Goal: Task Accomplishment & Management: Use online tool/utility

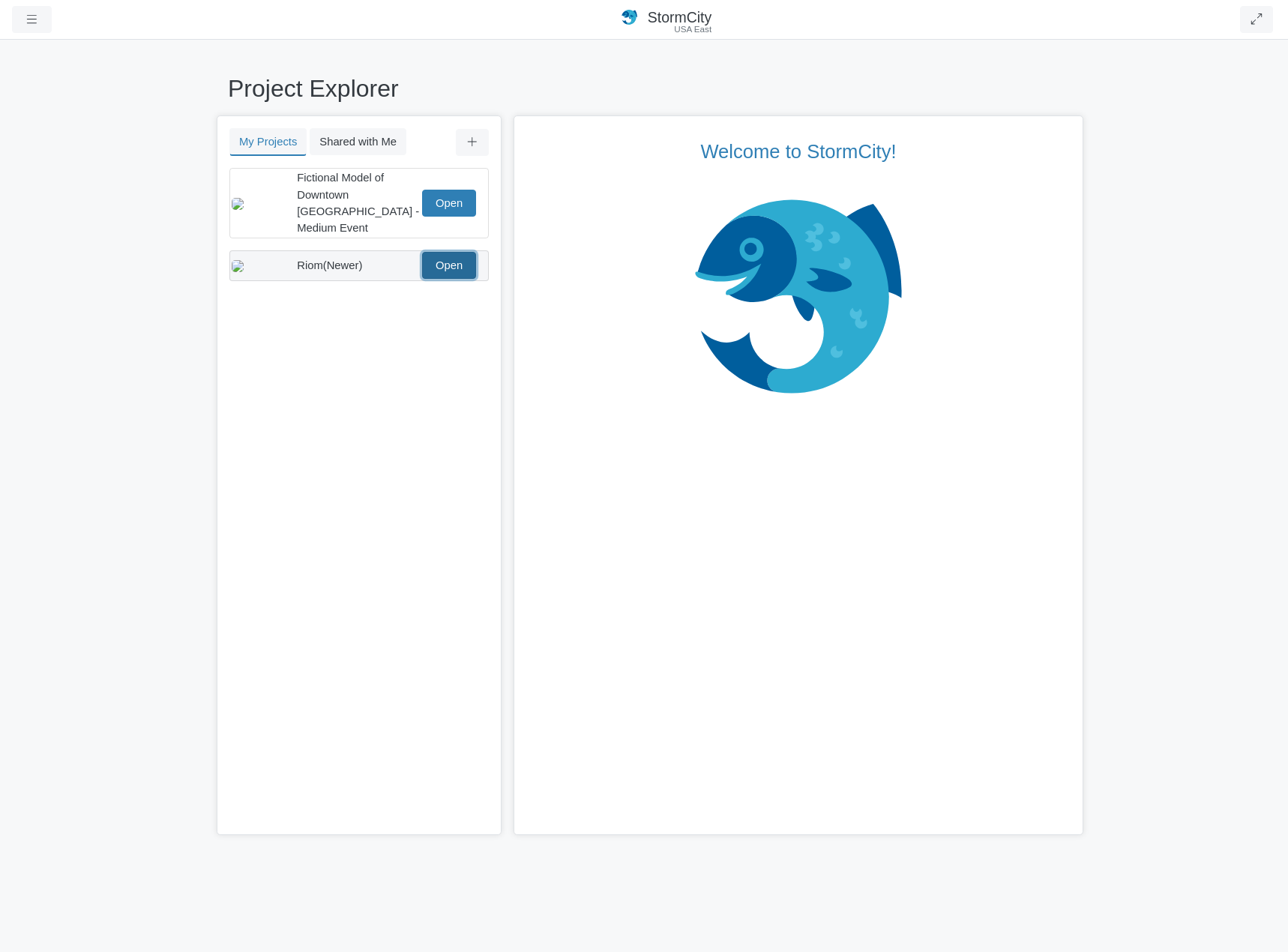
click at [439, 254] on link "Open" at bounding box center [449, 265] width 54 height 27
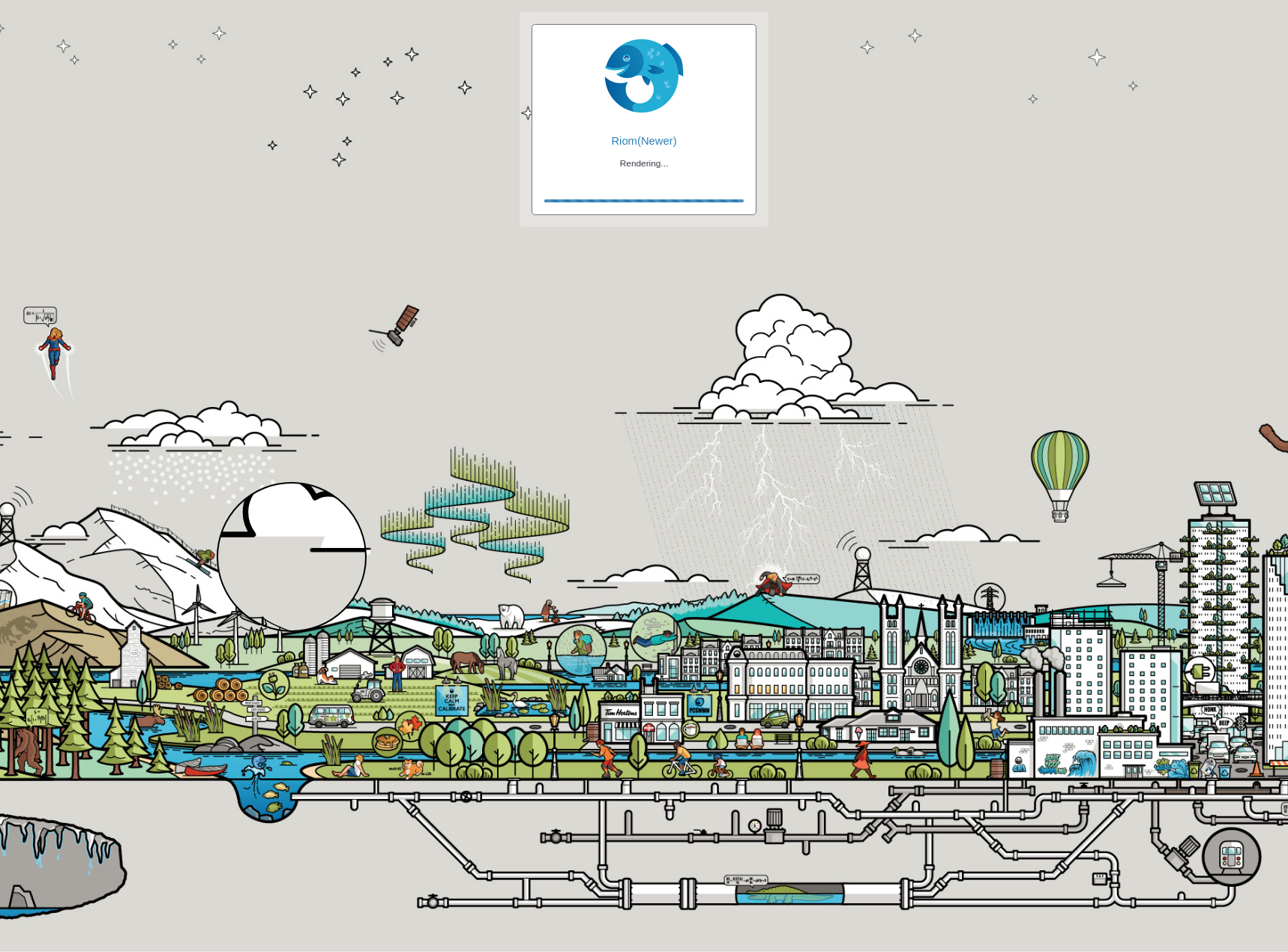
checkbox input "true"
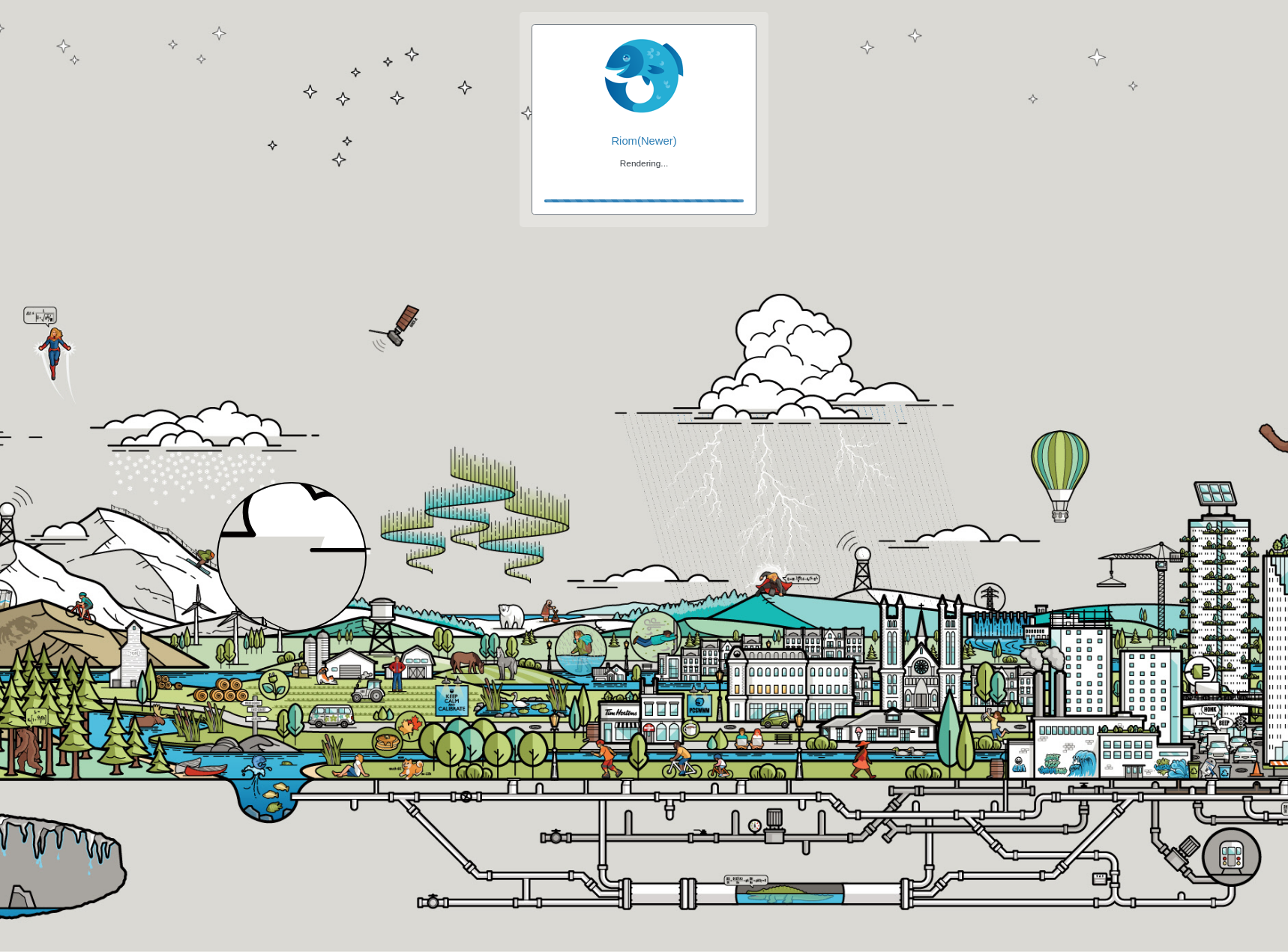
checkbox input "true"
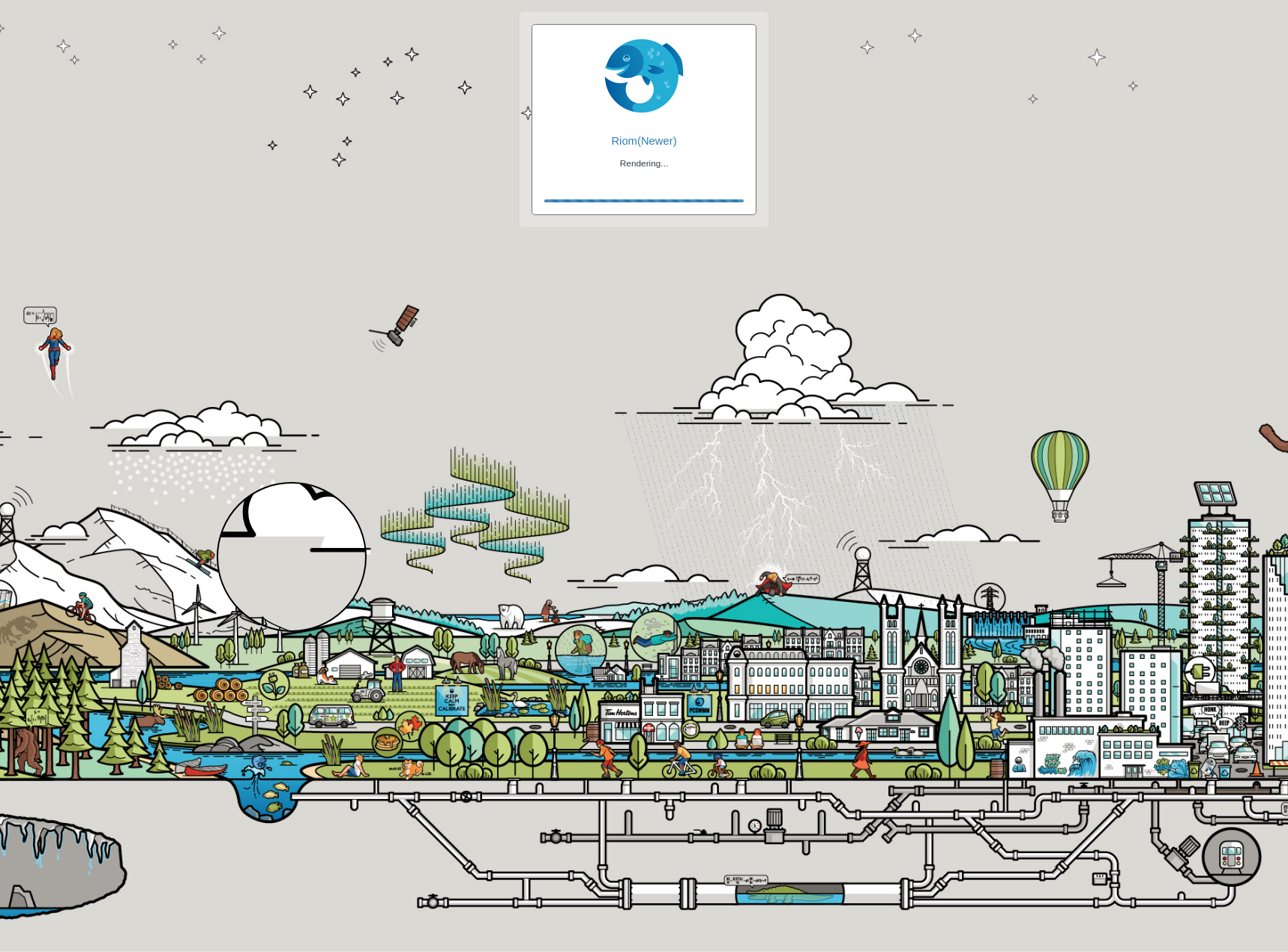
checkbox input "false"
checkbox input "true"
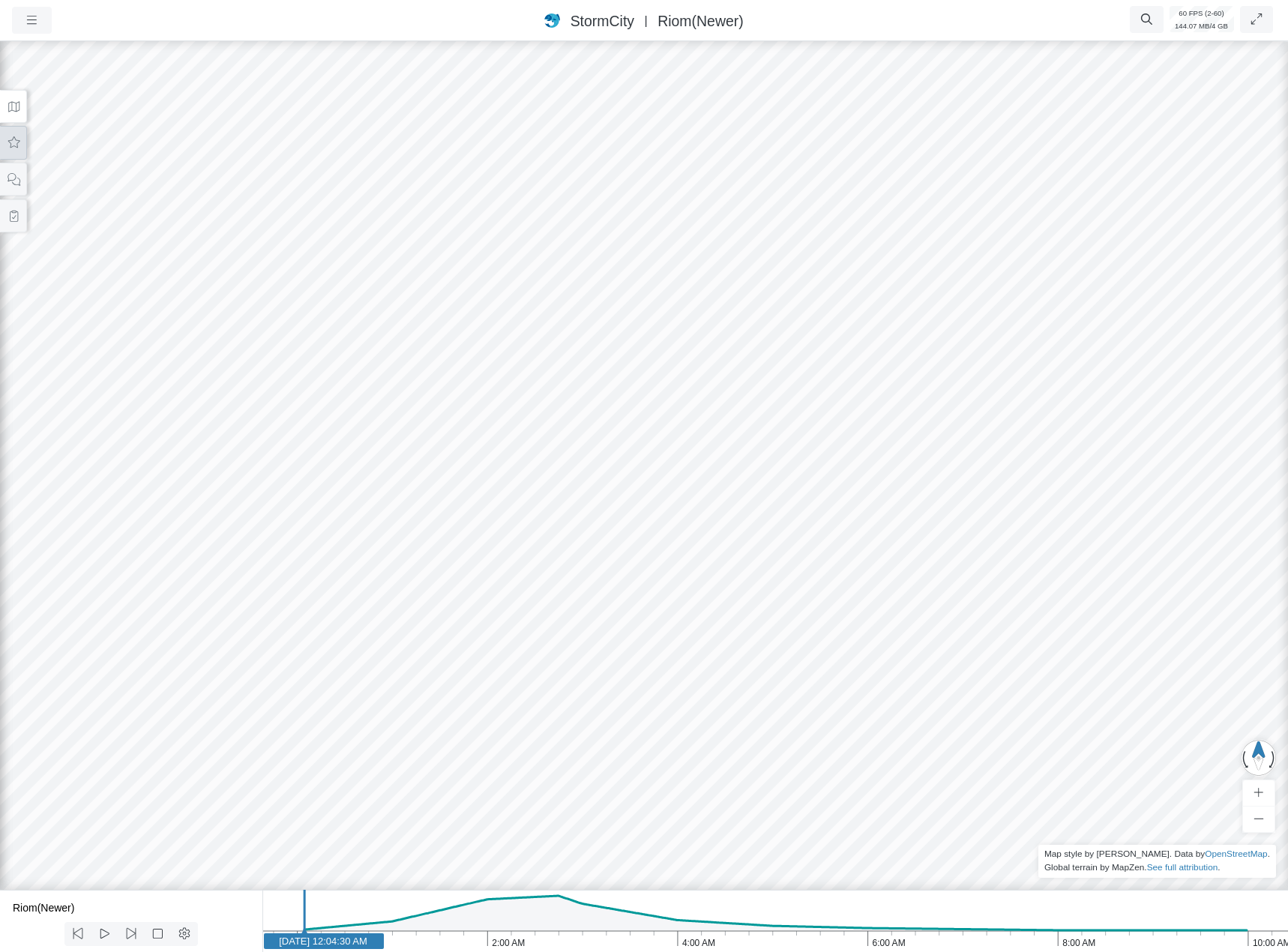
click at [22, 137] on button at bounding box center [13, 142] width 27 height 33
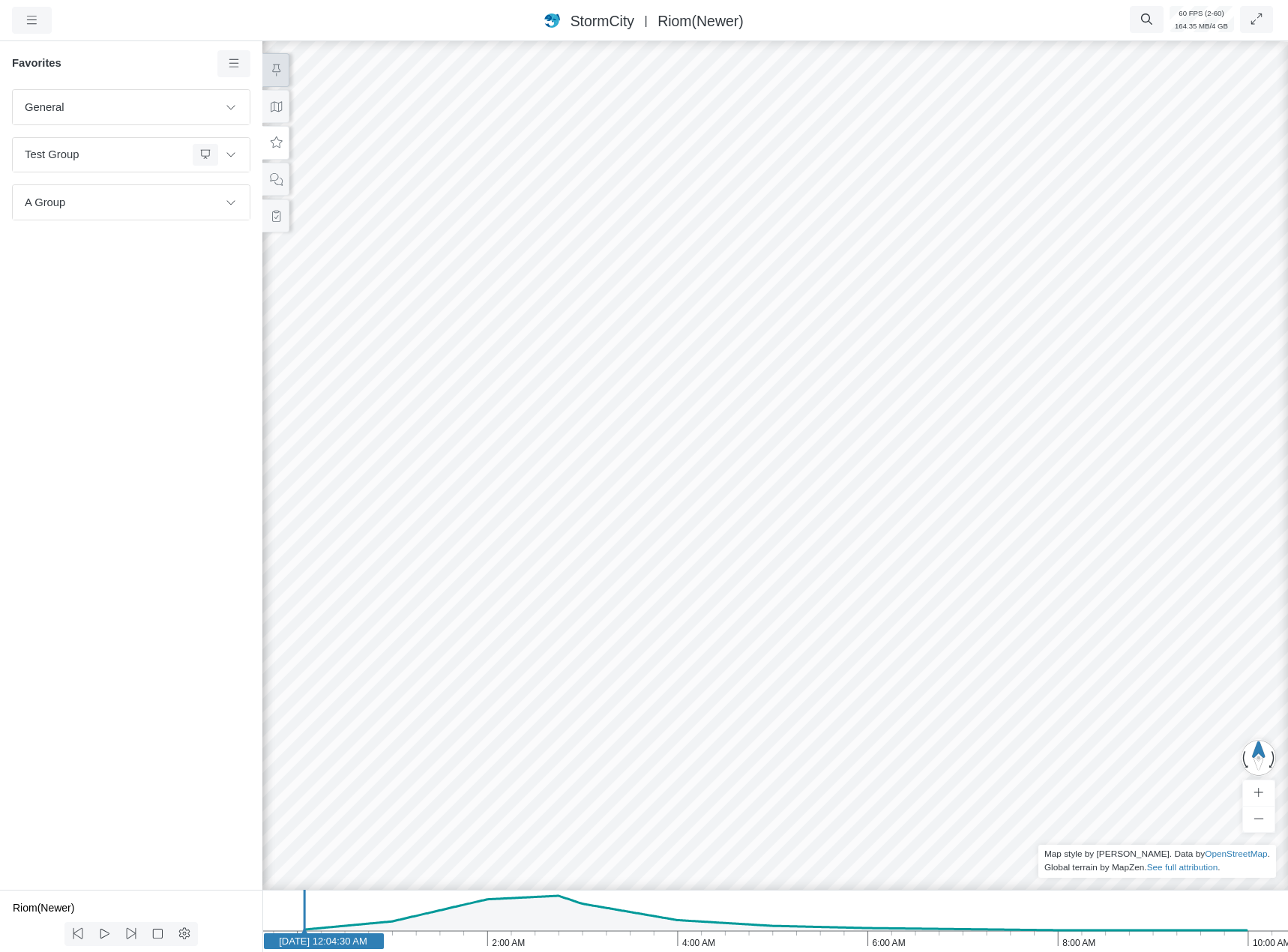
click at [272, 72] on icon at bounding box center [276, 70] width 15 height 11
click at [232, 54] on link at bounding box center [233, 63] width 33 height 27
click at [266, 232] on span "Add Group" at bounding box center [276, 231] width 54 height 12
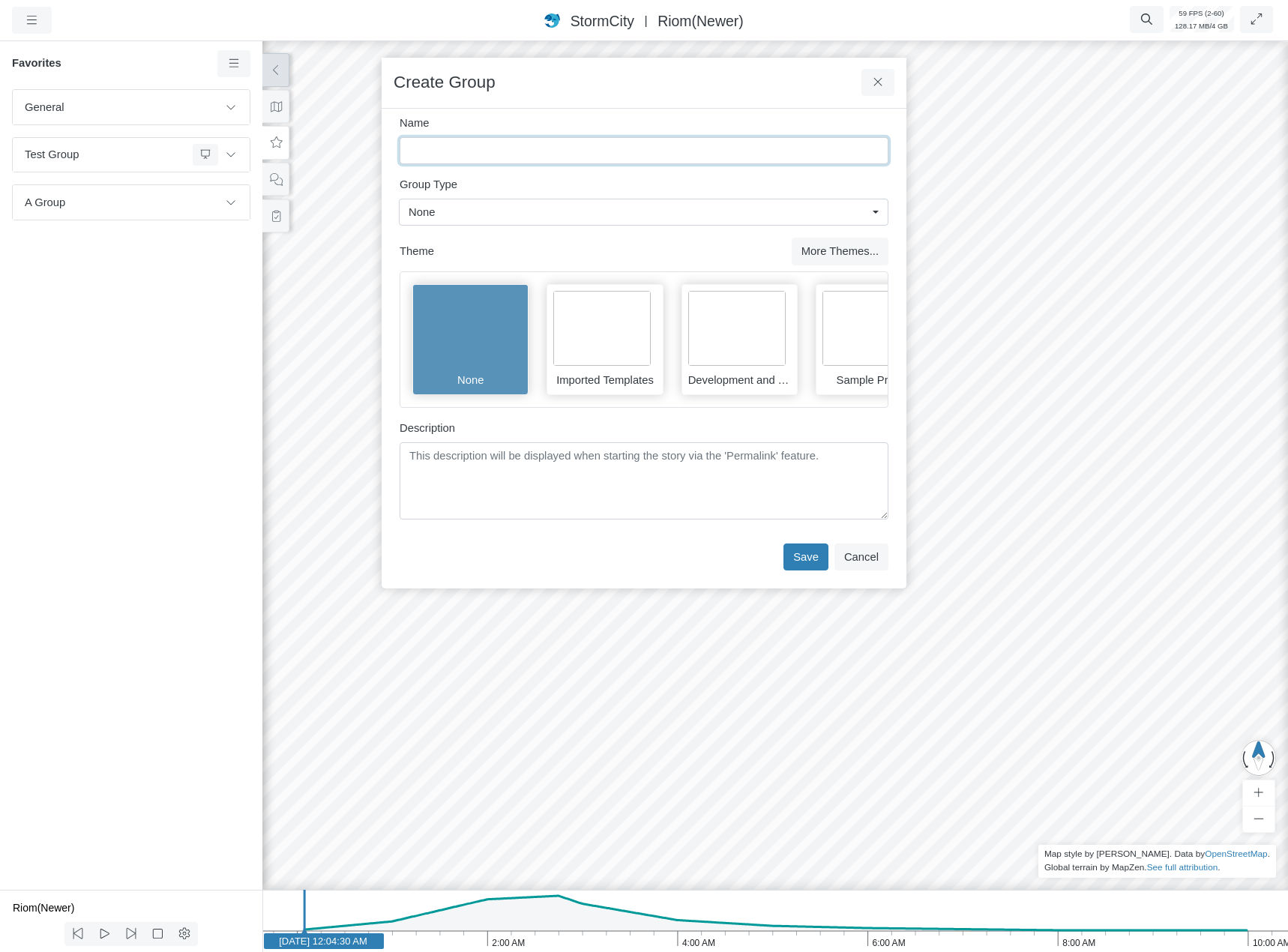
click at [483, 149] on input "Name" at bounding box center [643, 150] width 489 height 27
type input "Multi-Delete Test"
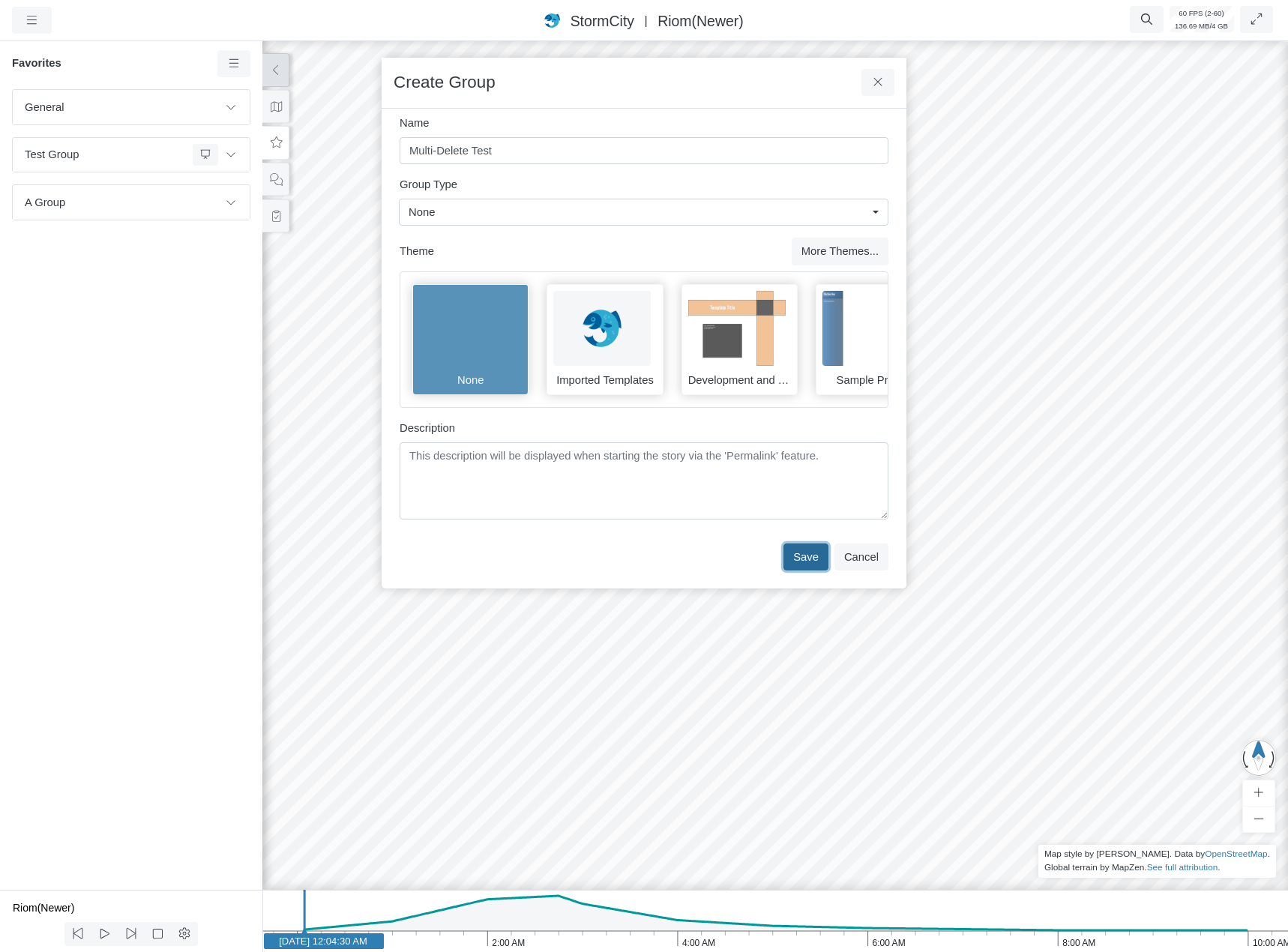
click at [798, 571] on button "Save" at bounding box center [805, 556] width 45 height 27
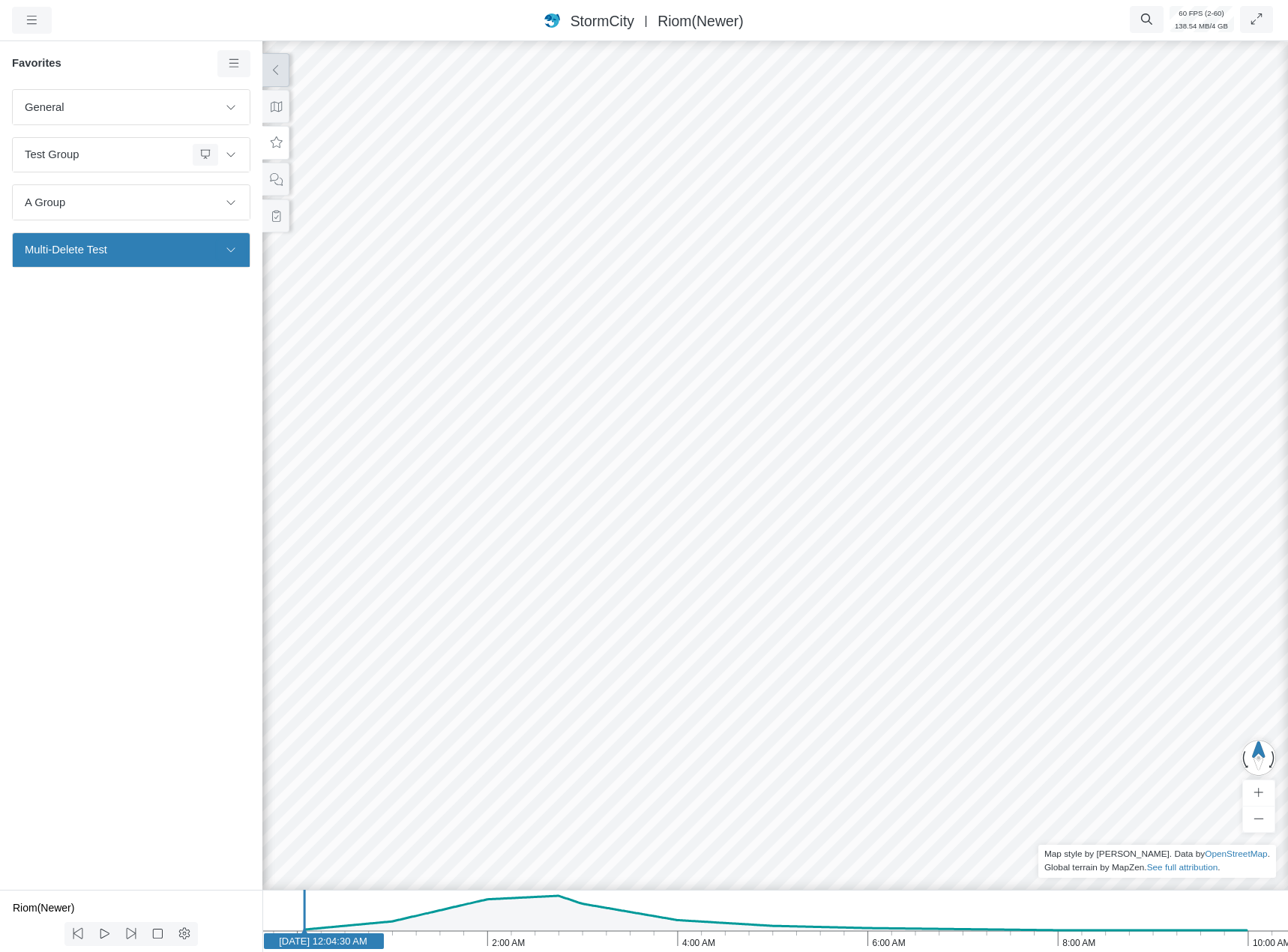
click at [232, 240] on button at bounding box center [230, 250] width 25 height 22
click at [259, 340] on span "Add Favorite" at bounding box center [263, 341] width 63 height 12
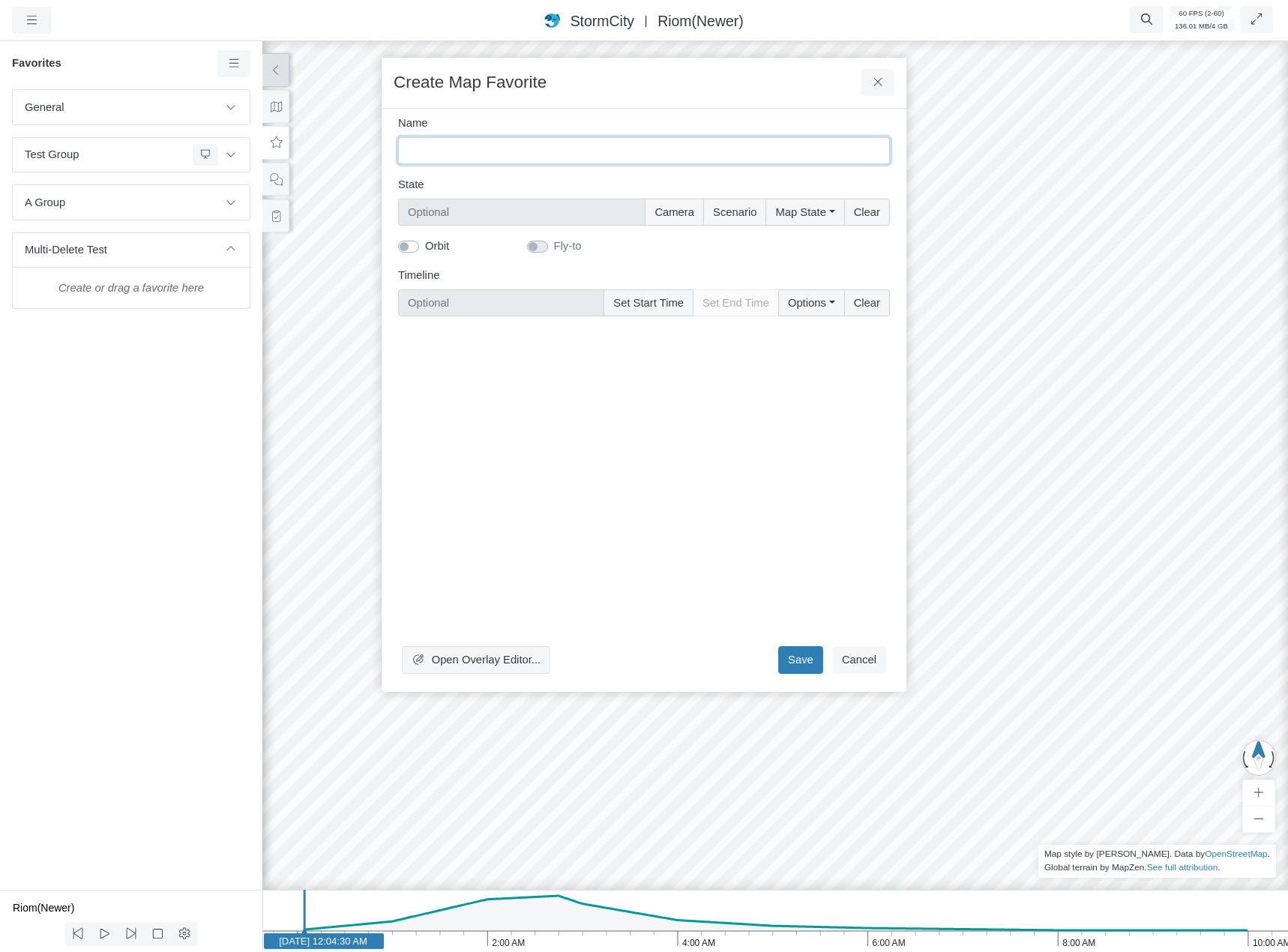
click at [466, 158] on input "Name" at bounding box center [644, 150] width 492 height 27
type input "Delete Me"
click at [806, 658] on button "Save" at bounding box center [800, 659] width 45 height 27
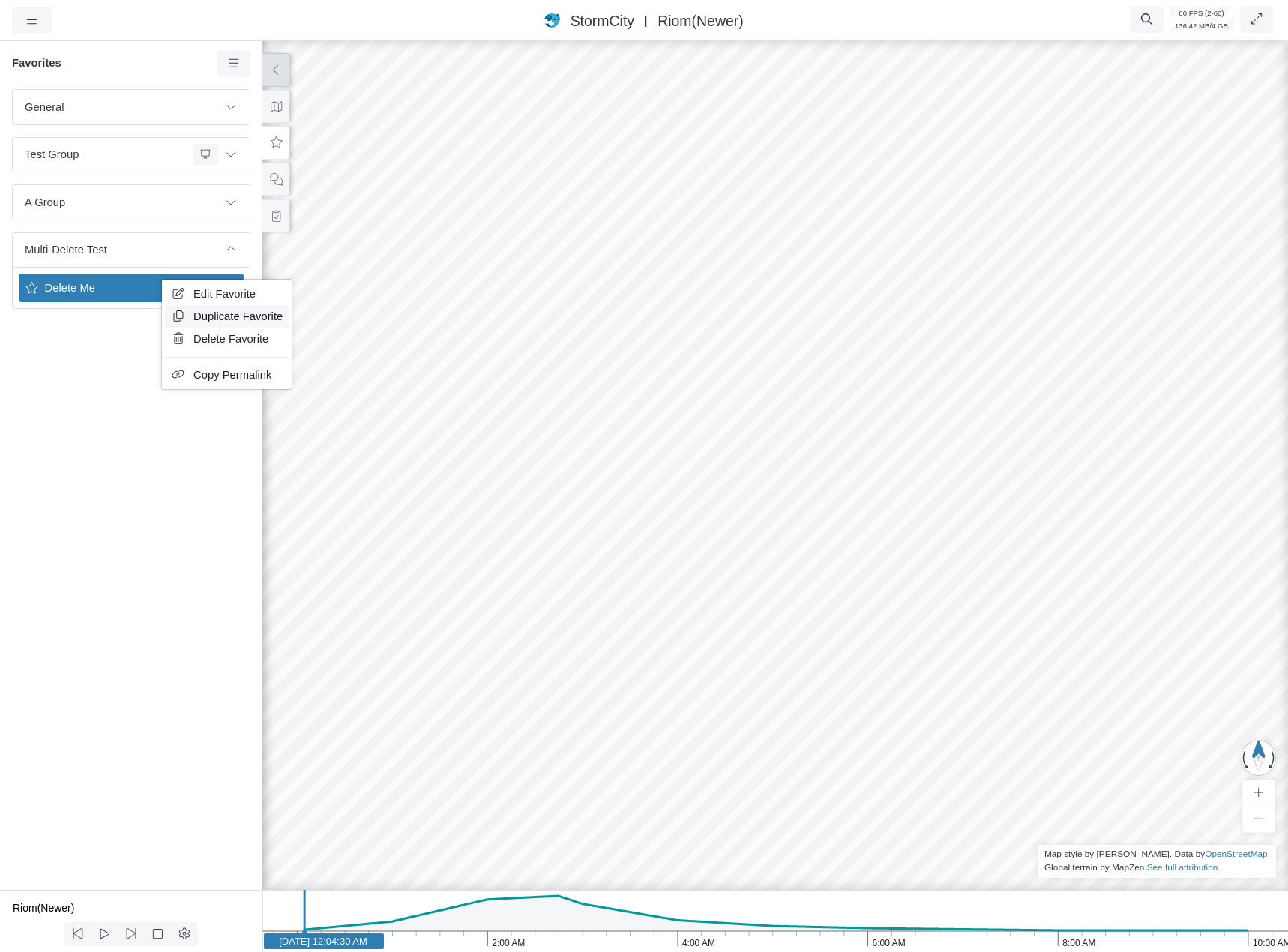
click at [214, 319] on span "Duplicate Favorite" at bounding box center [238, 316] width 89 height 12
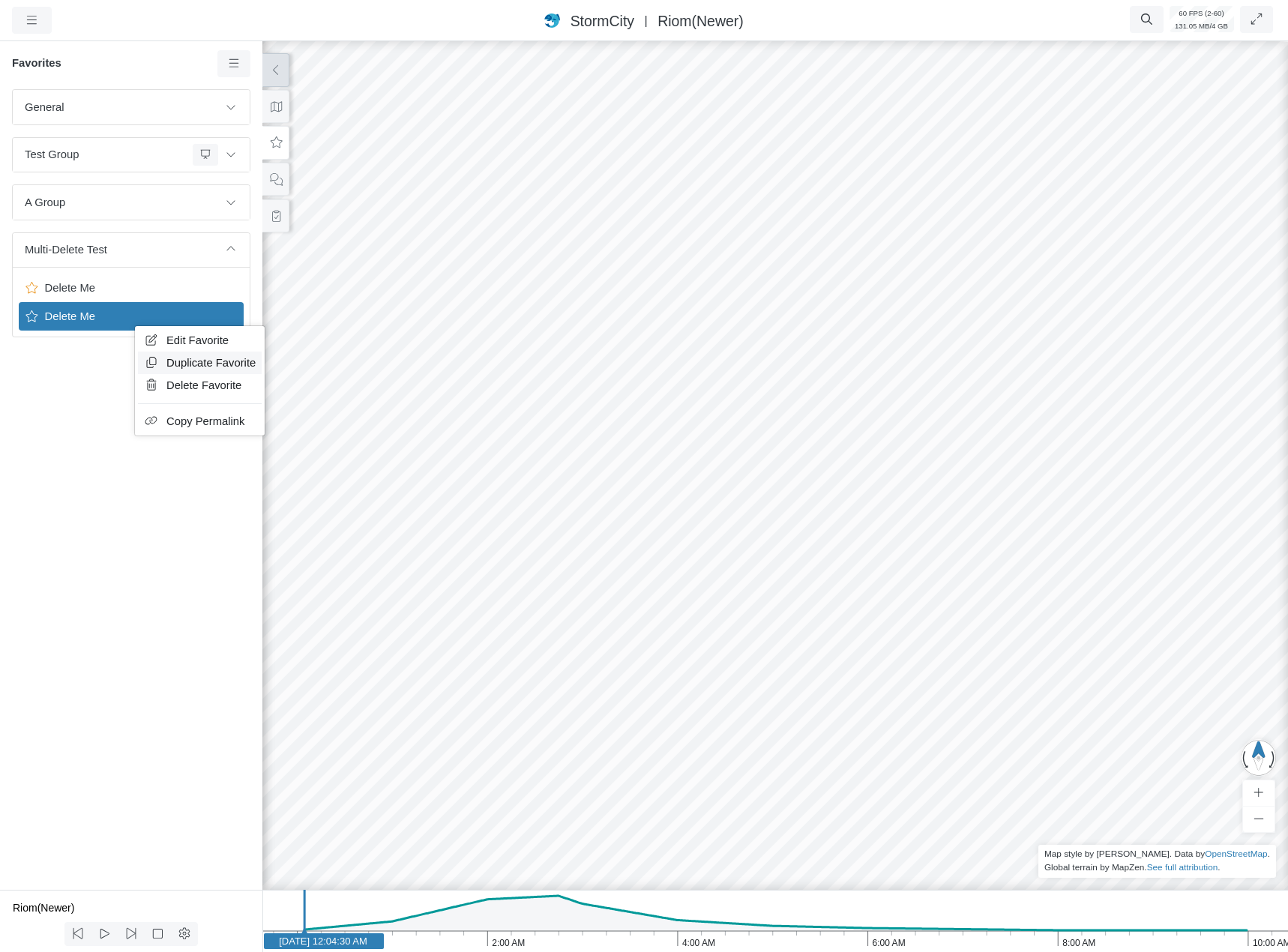
click at [194, 360] on span "Duplicate Favorite" at bounding box center [211, 363] width 89 height 12
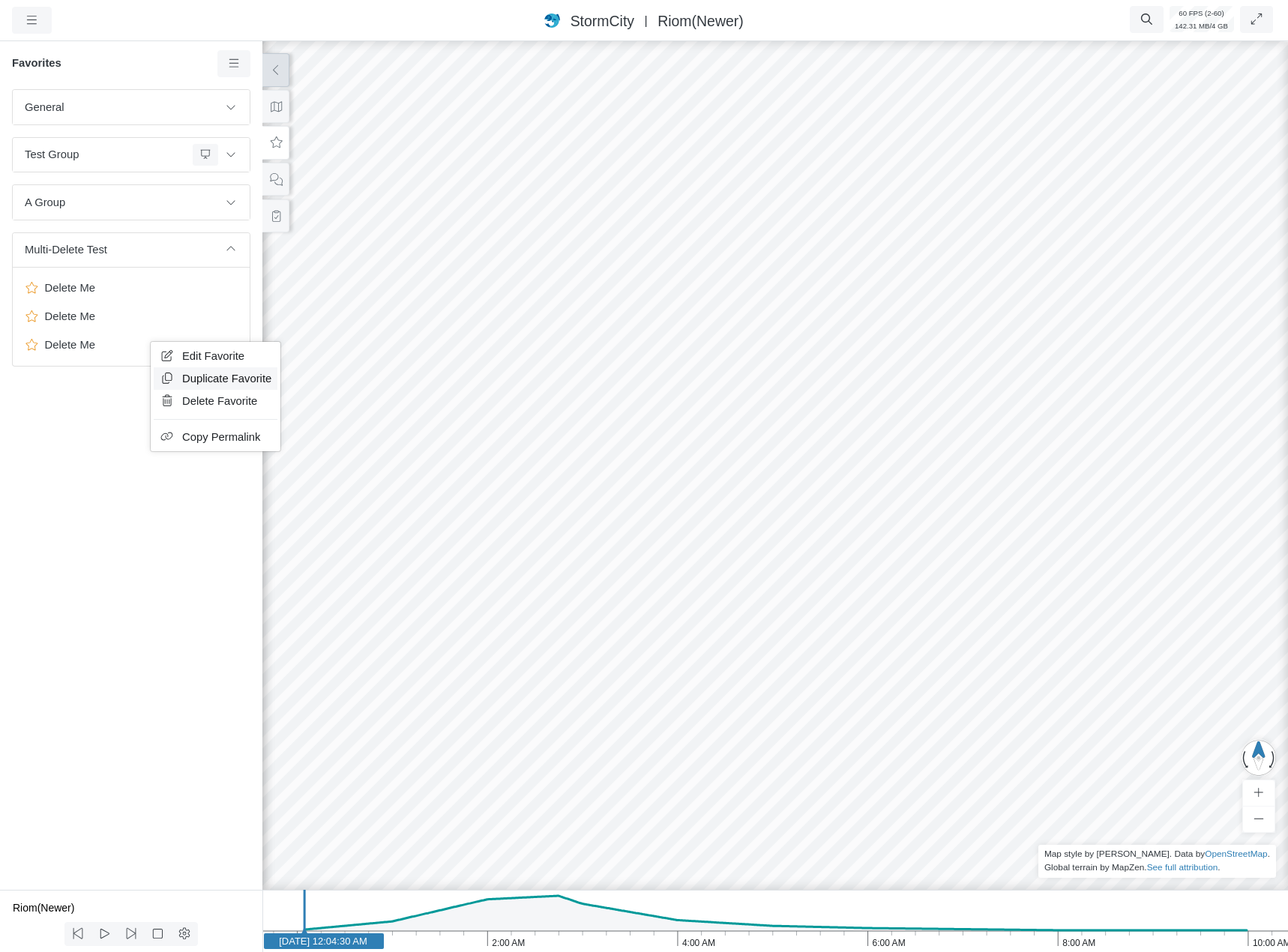
click at [177, 381] on link "Duplicate Favorite" at bounding box center [215, 379] width 124 height 23
click at [211, 417] on span "Duplicate Favorite" at bounding box center [236, 411] width 89 height 12
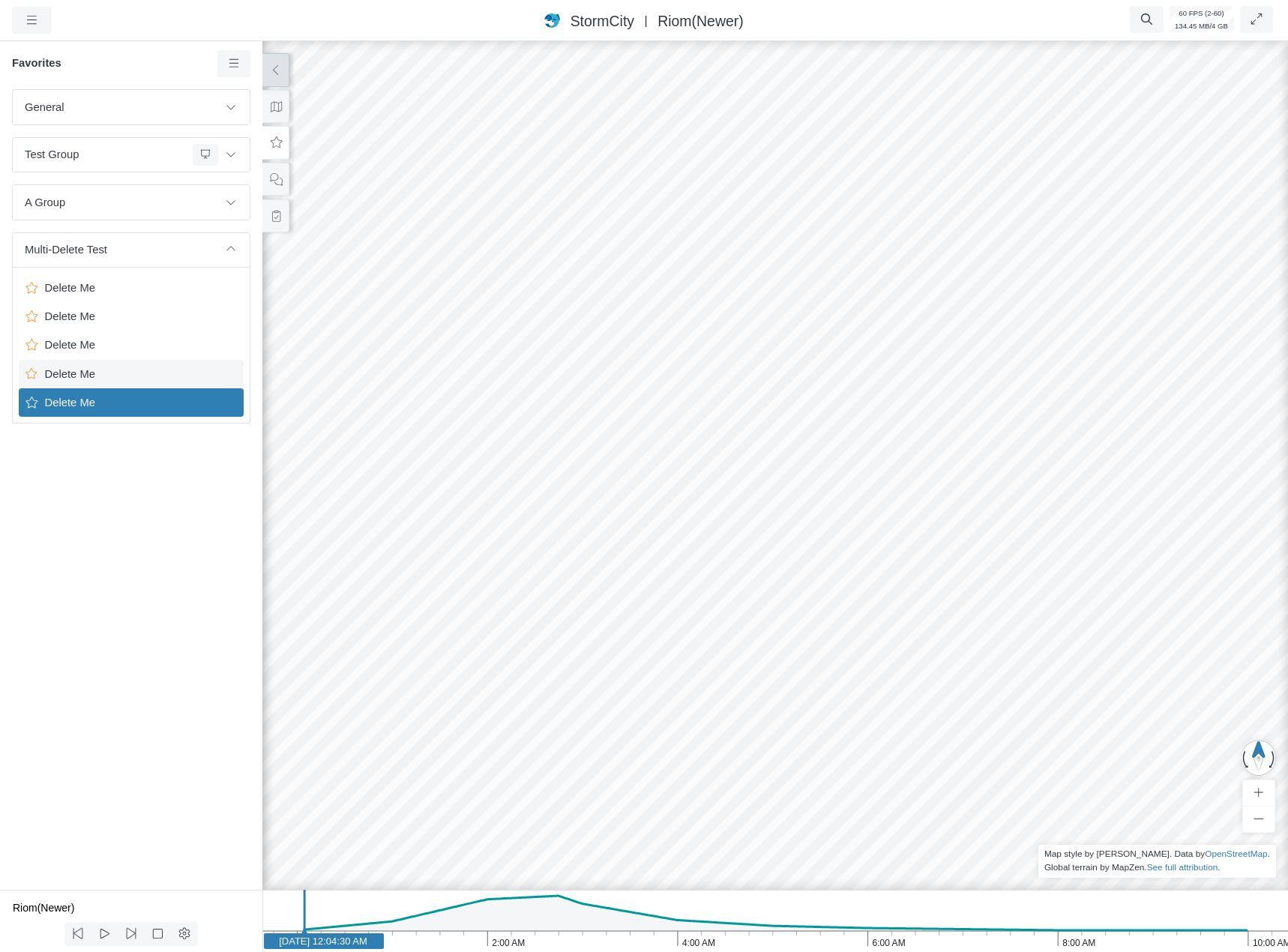
click at [136, 369] on span "Delete Me" at bounding box center [133, 374] width 187 height 16
click at [133, 296] on span "Delete Me" at bounding box center [133, 288] width 187 height 16
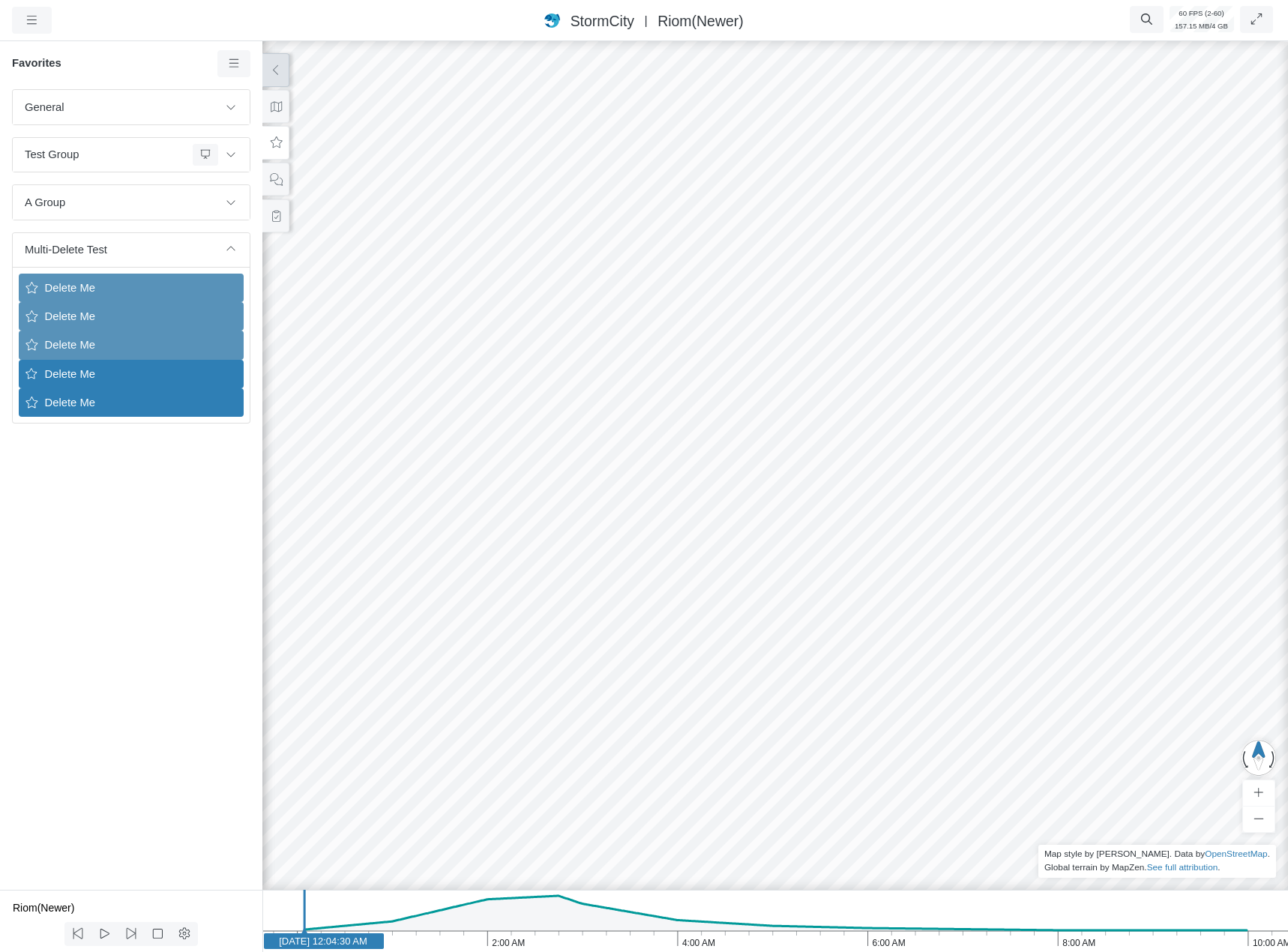
click at [159, 380] on span "Delete Me" at bounding box center [133, 374] width 187 height 16
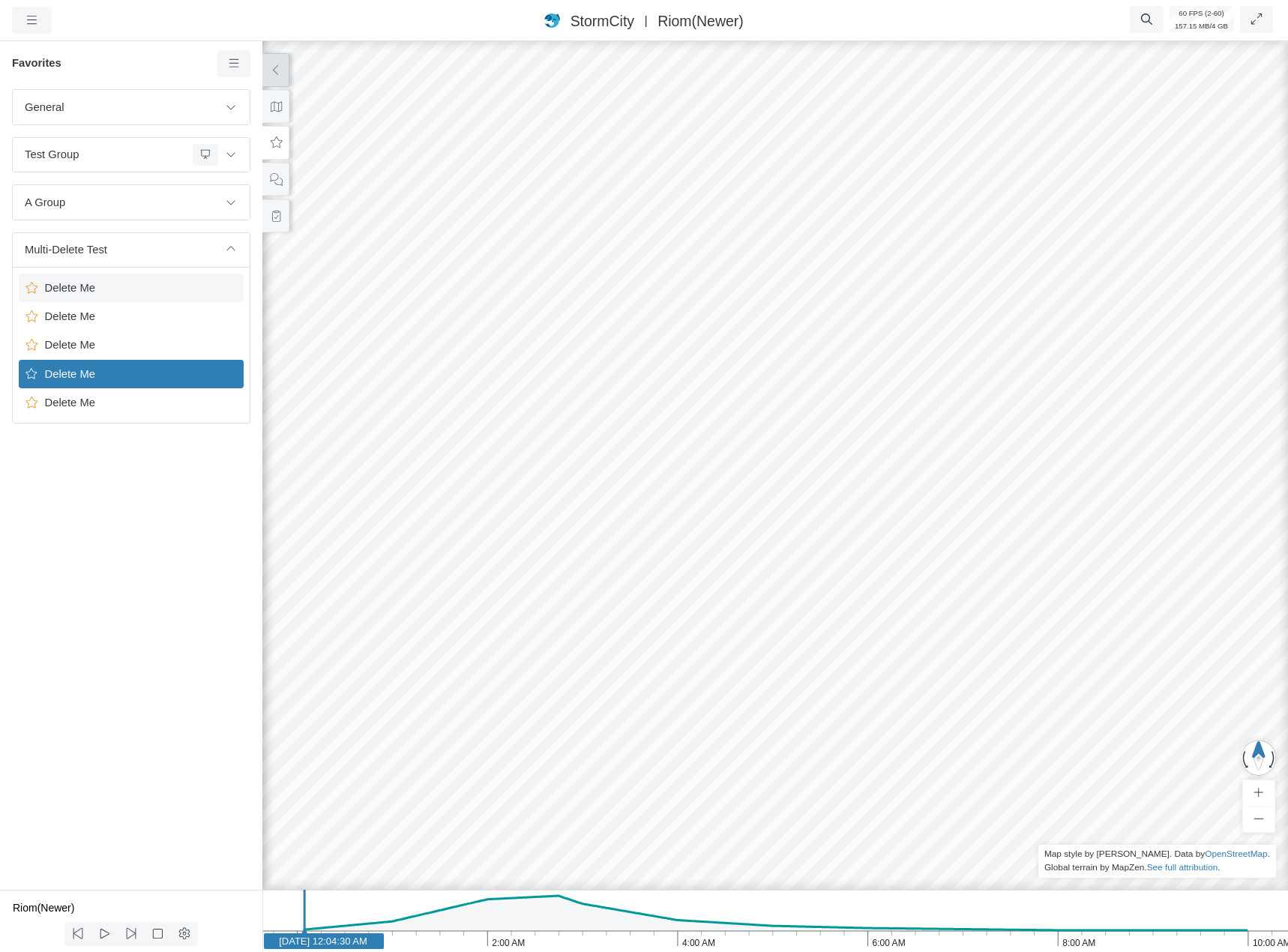
click at [165, 287] on span "Delete Me" at bounding box center [133, 288] width 187 height 16
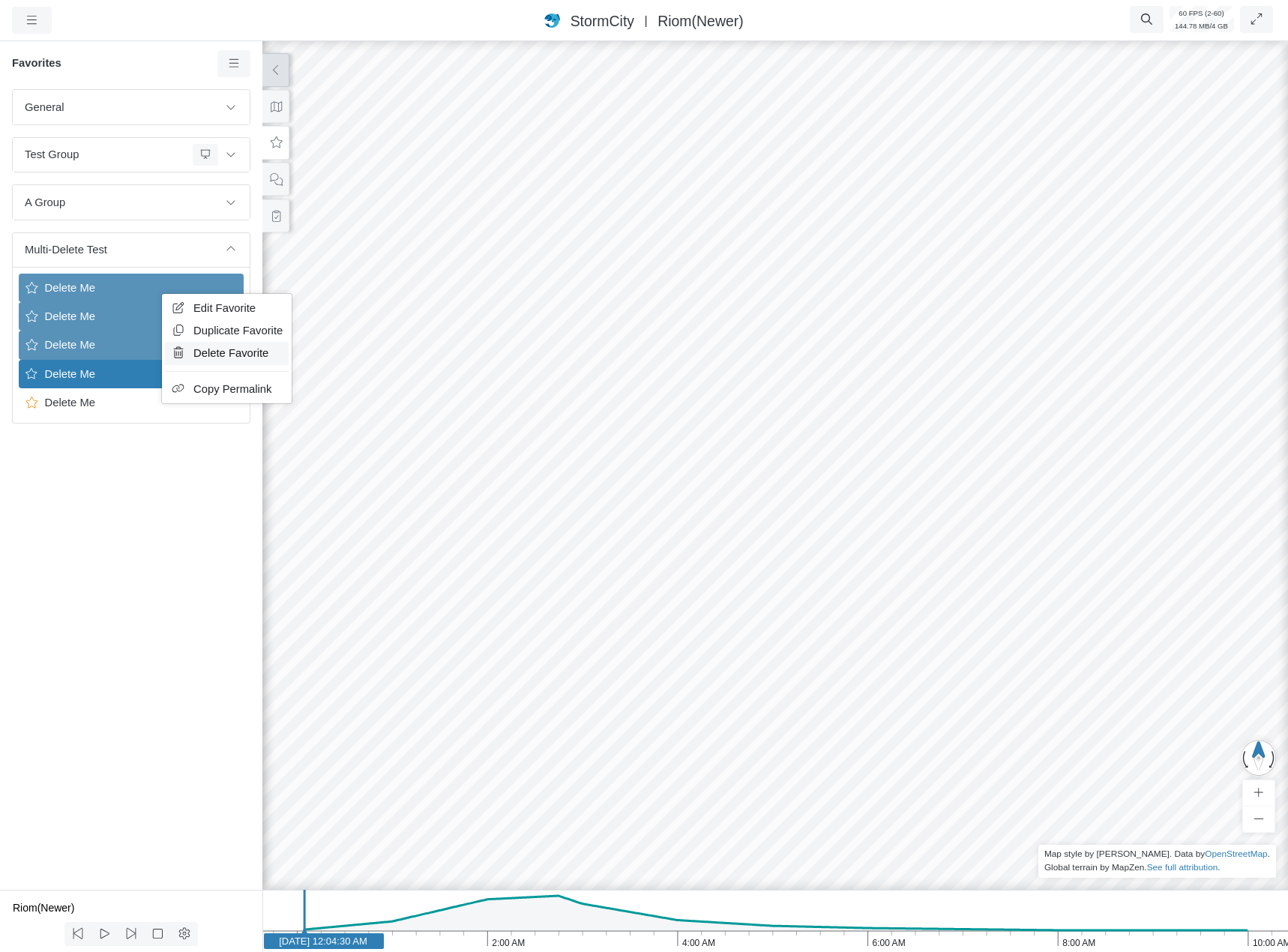
click at [232, 356] on span "Delete Favorite" at bounding box center [231, 353] width 75 height 12
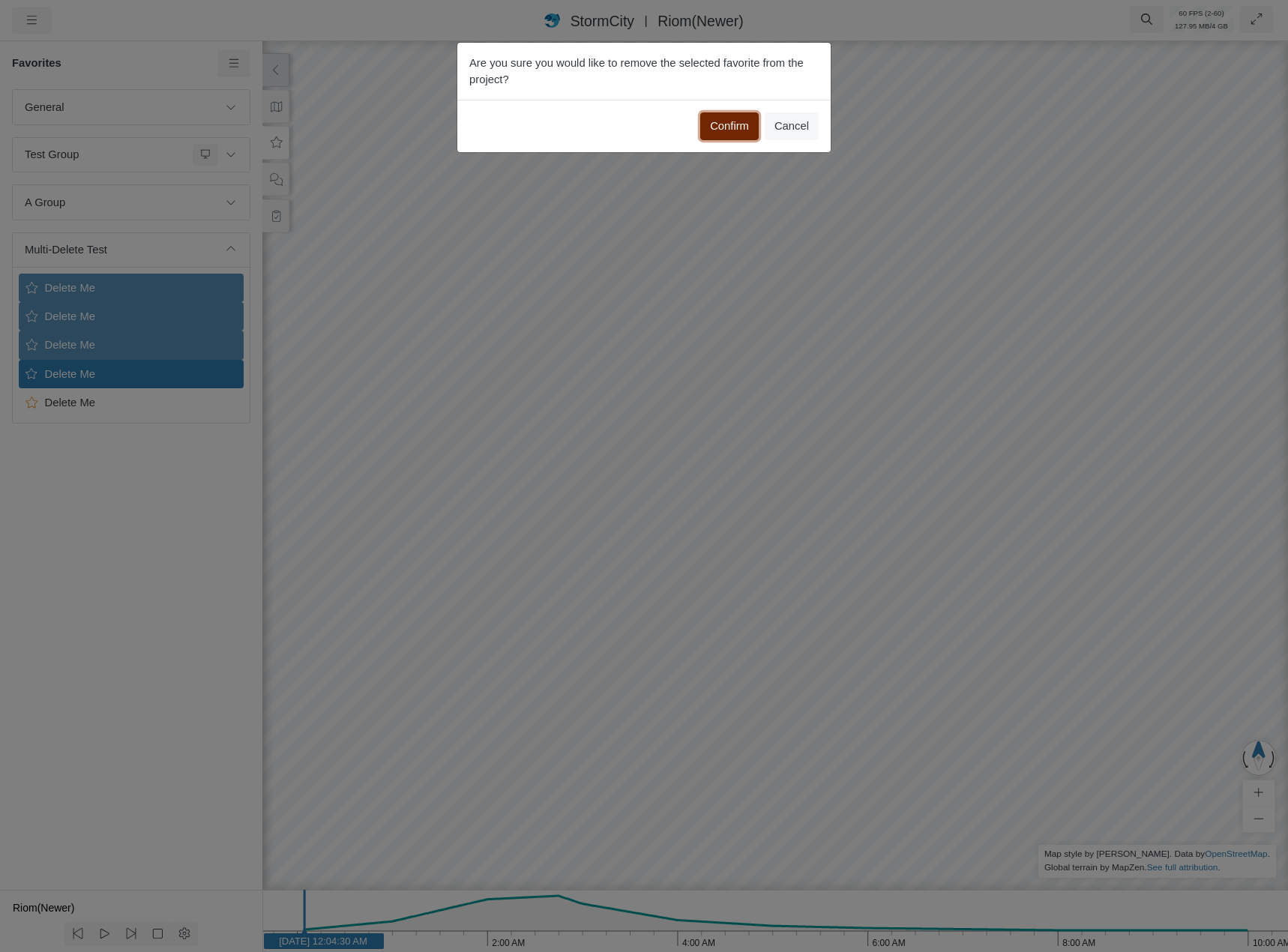
click at [723, 129] on button "Confirm" at bounding box center [729, 125] width 59 height 27
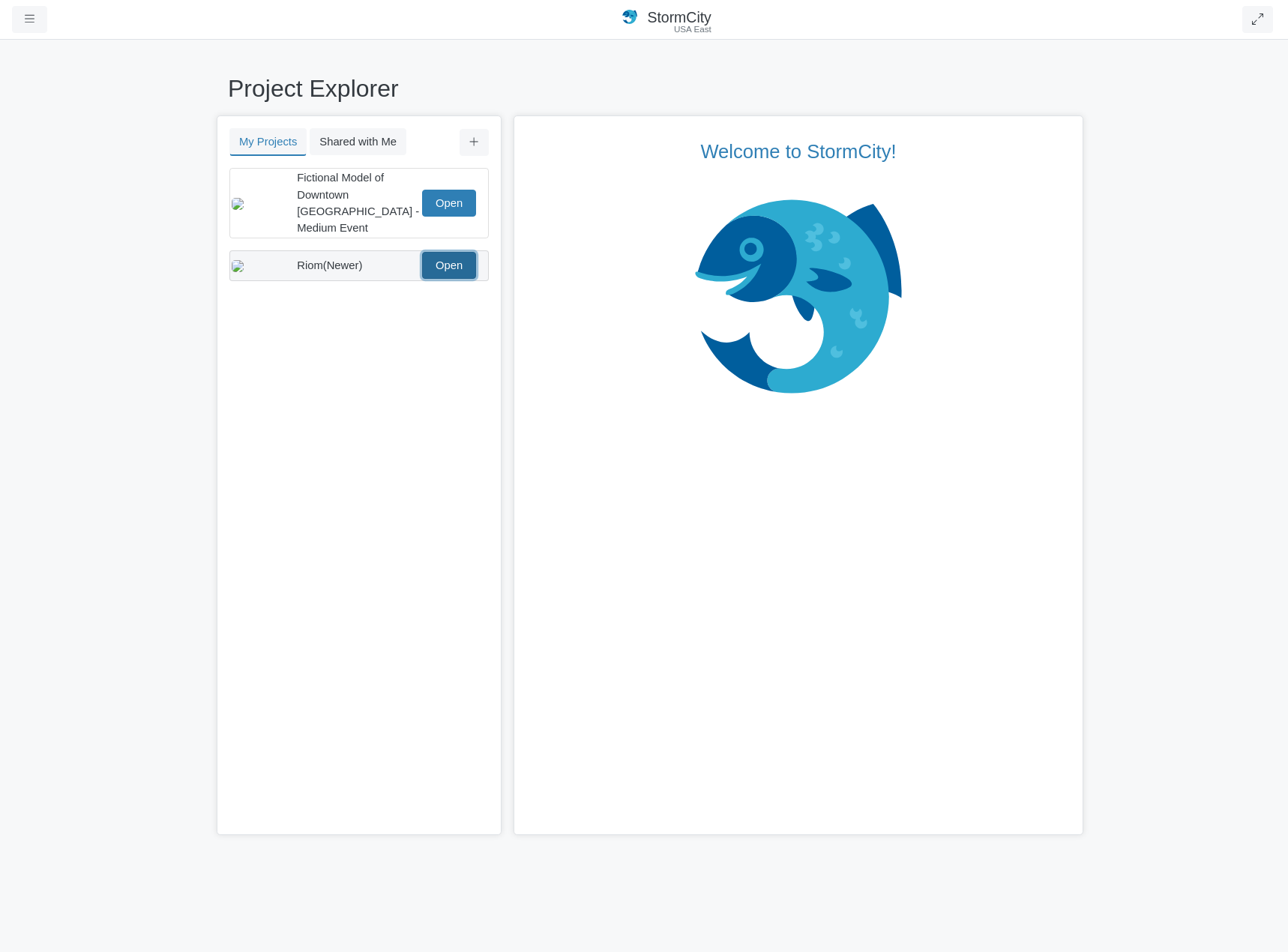
click at [466, 252] on link "Open" at bounding box center [449, 265] width 54 height 27
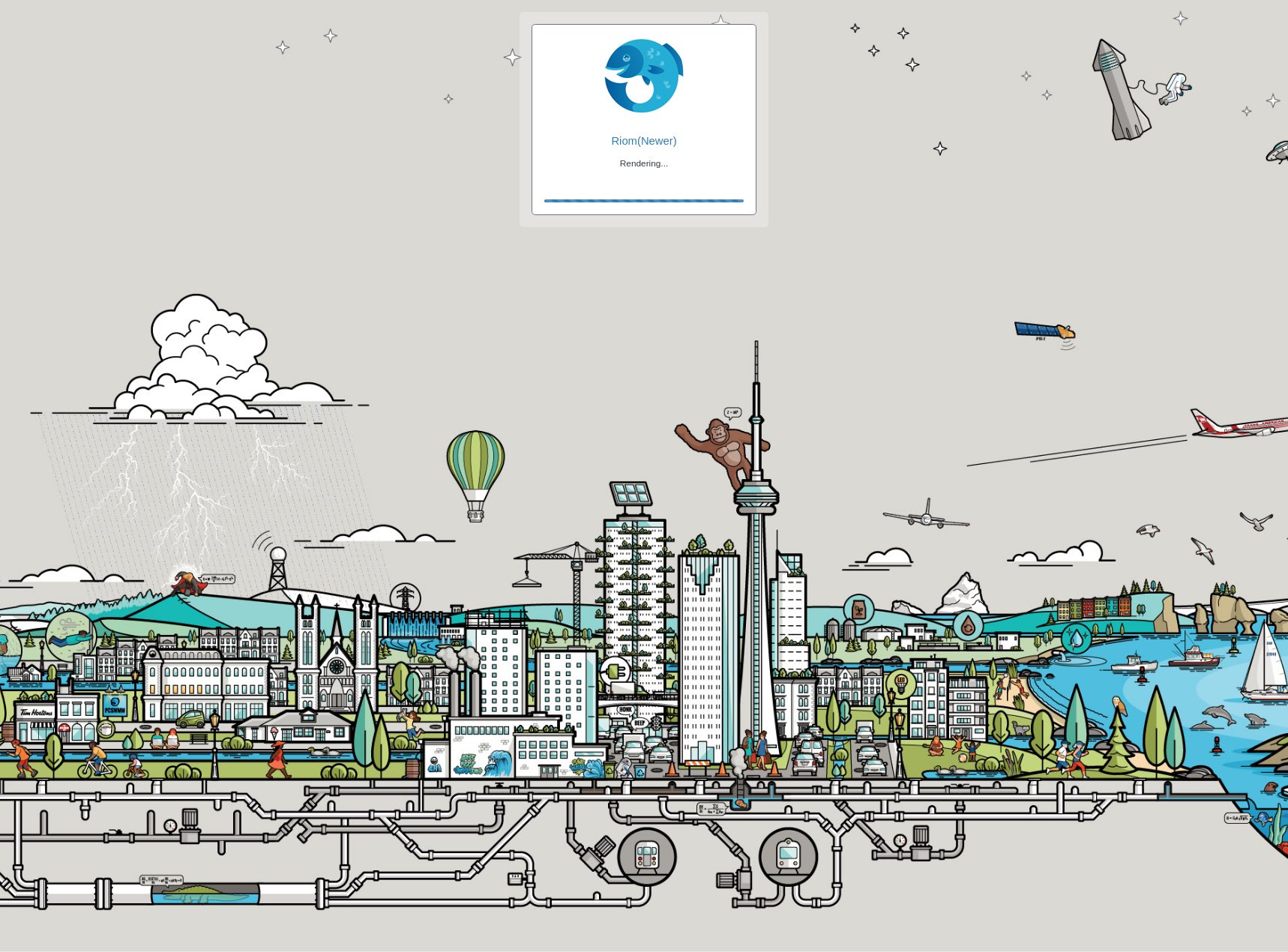
checkbox input "true"
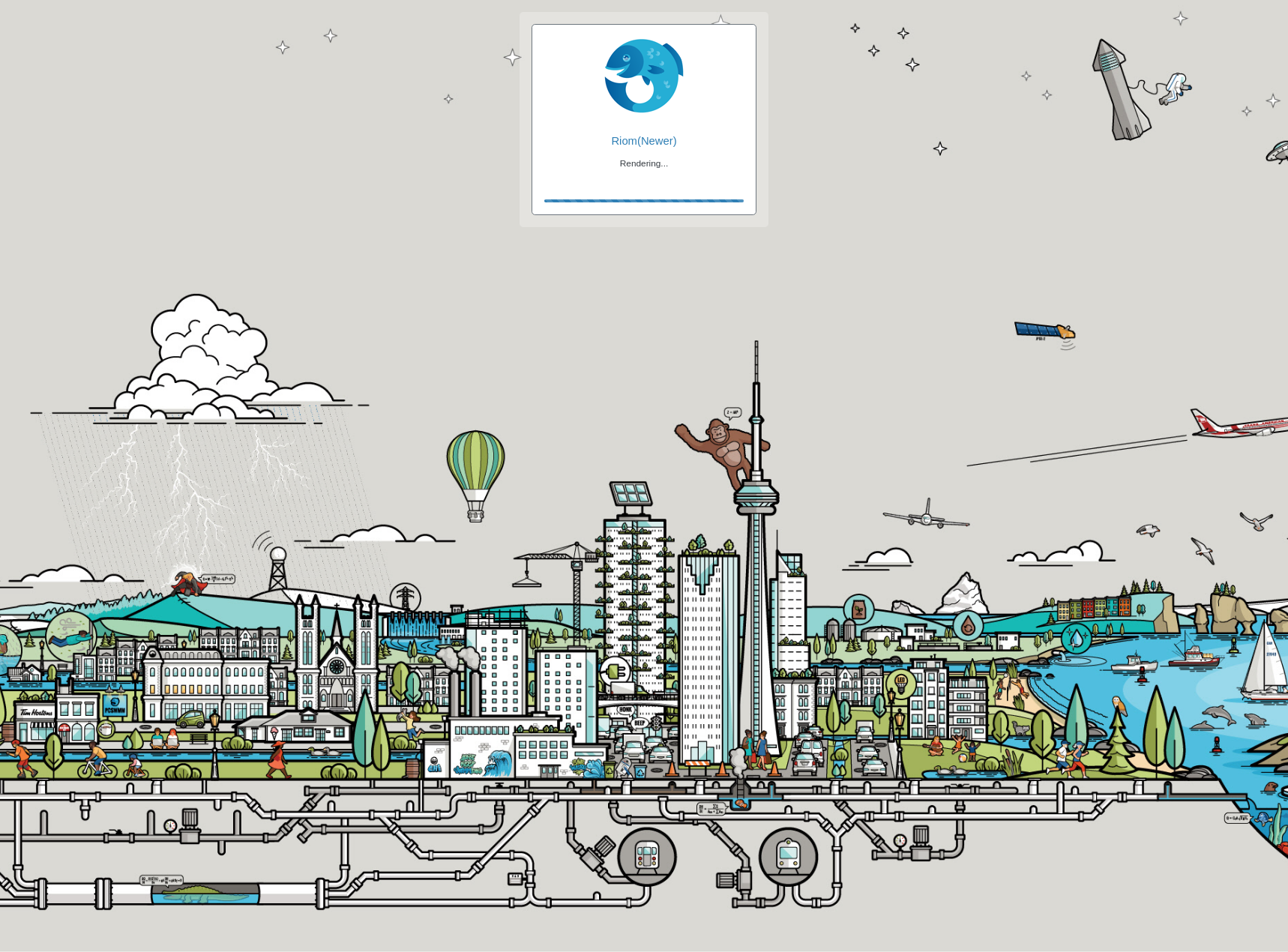
checkbox input "true"
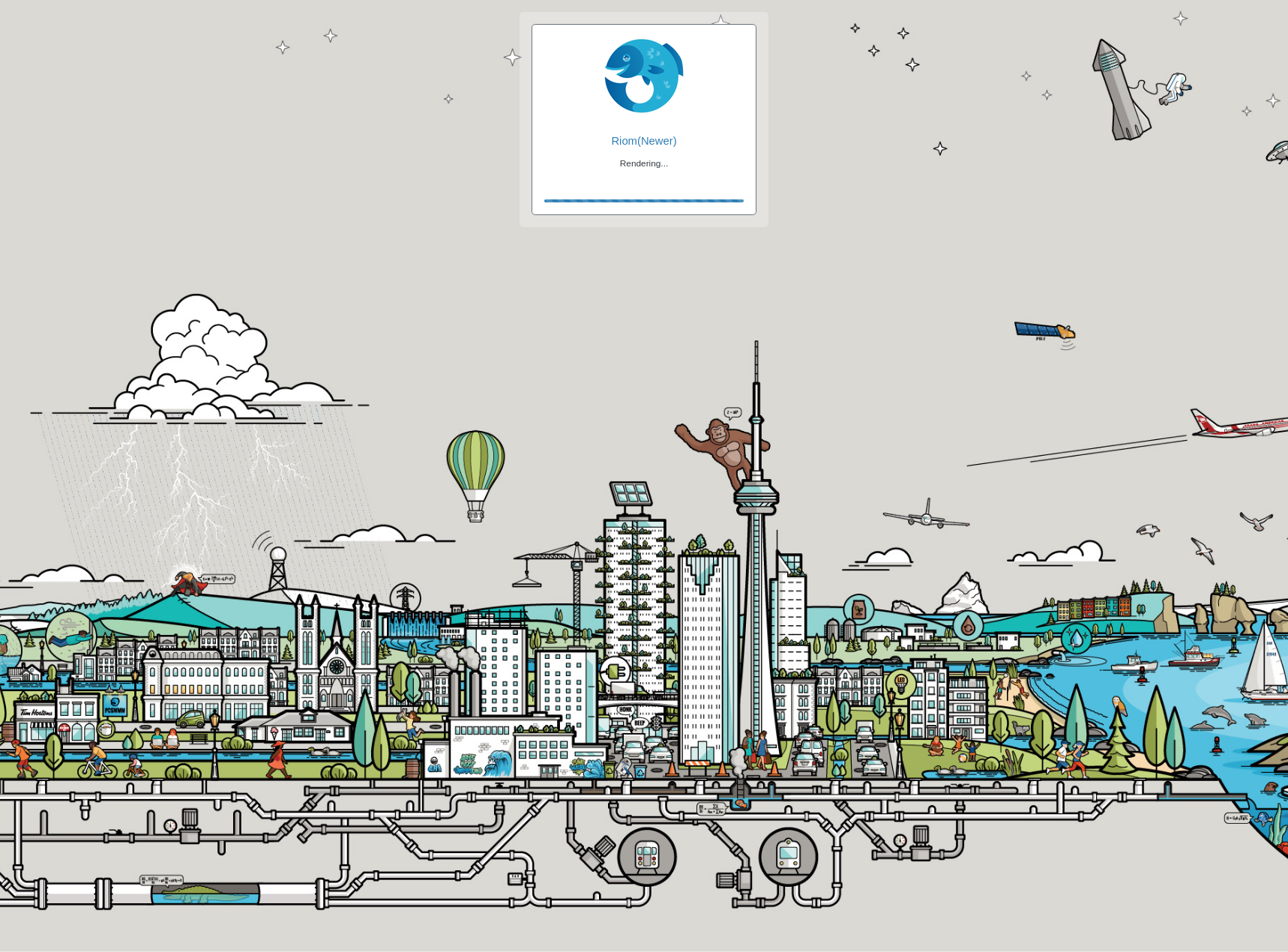
checkbox input "false"
checkbox input "true"
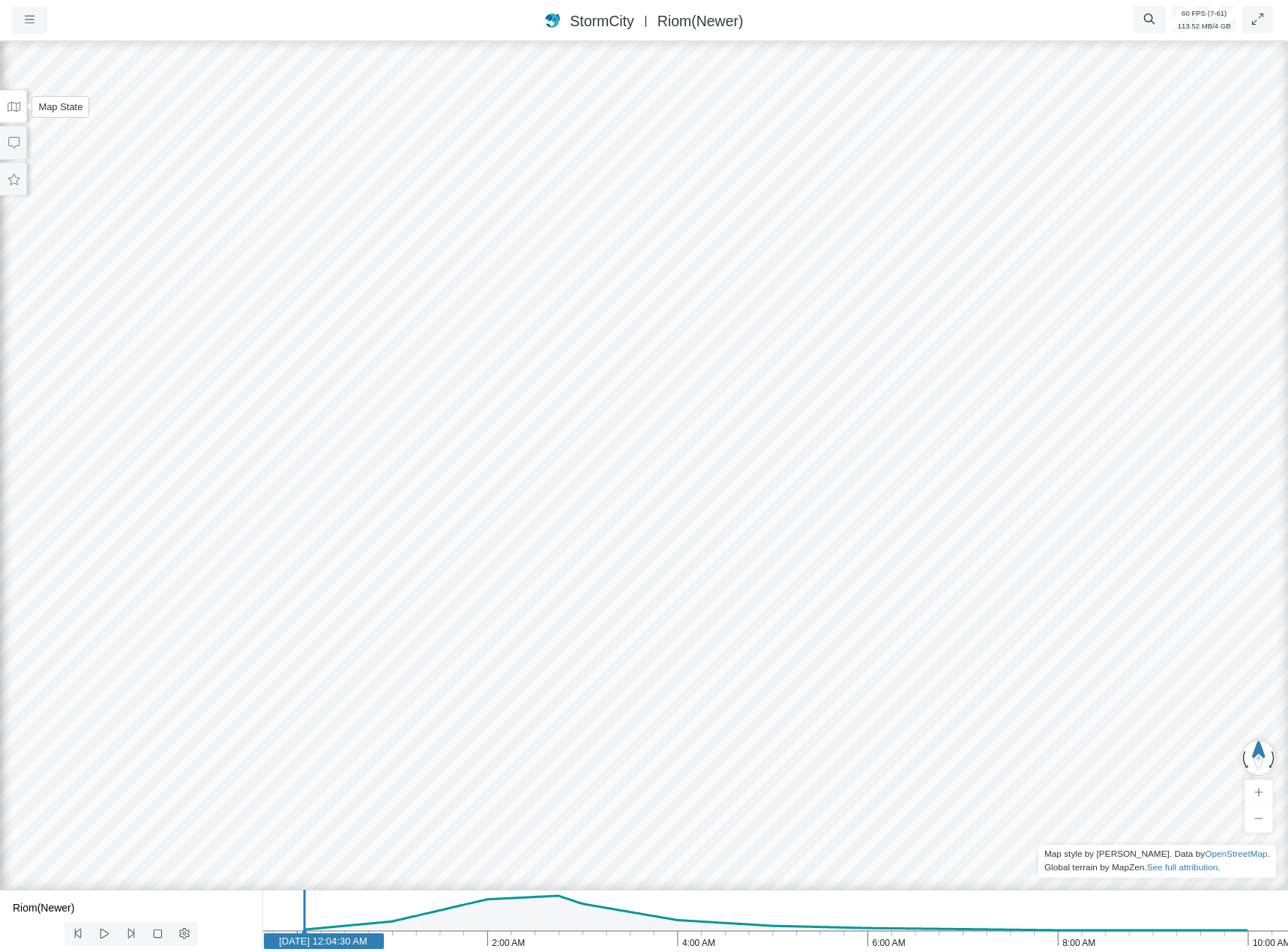
drag, startPoint x: 20, startPoint y: 110, endPoint x: 24, endPoint y: 133, distance: 23.3
click at [20, 110] on icon at bounding box center [14, 107] width 15 height 11
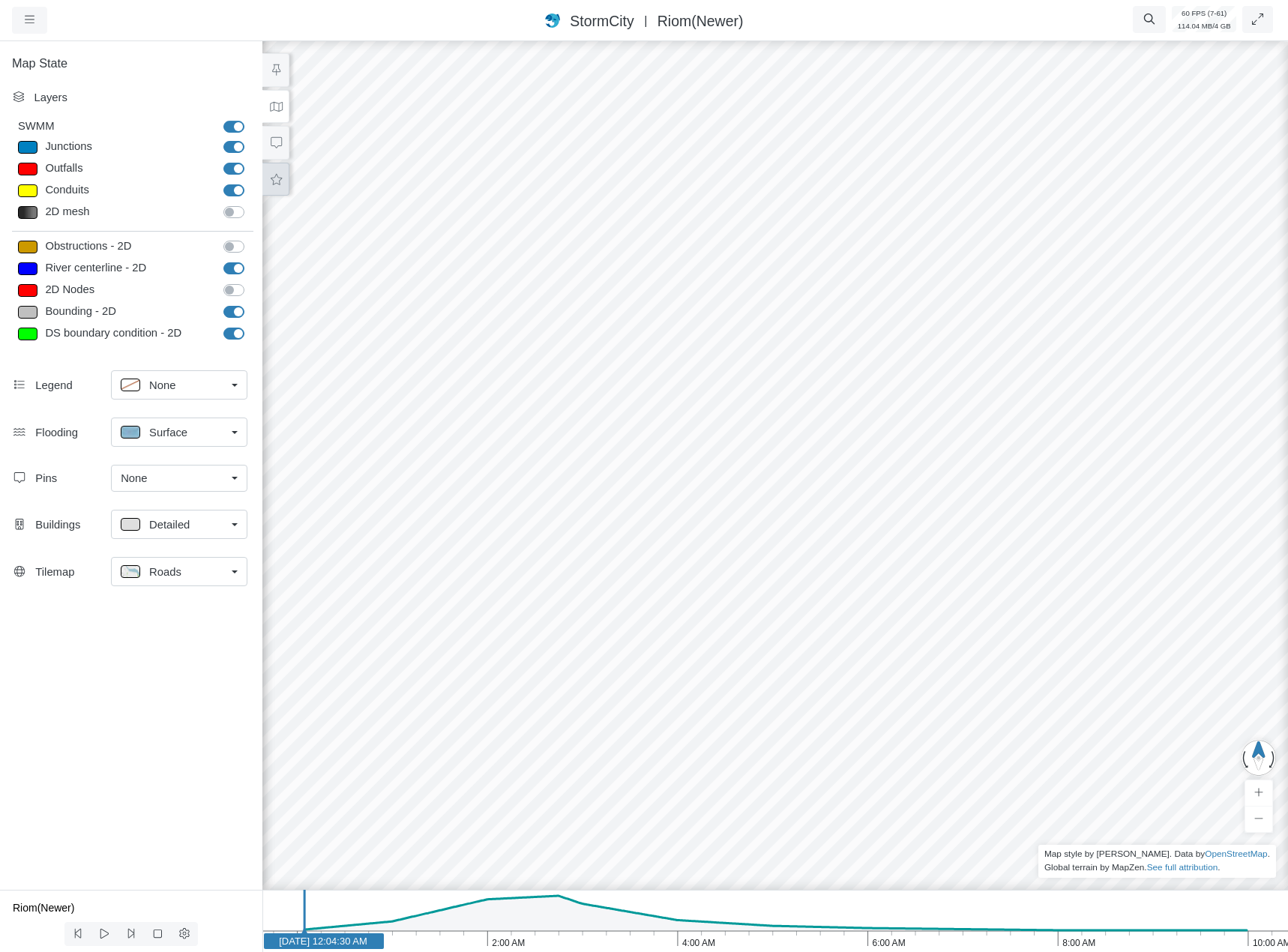
click at [279, 177] on icon at bounding box center [276, 180] width 11 height 11
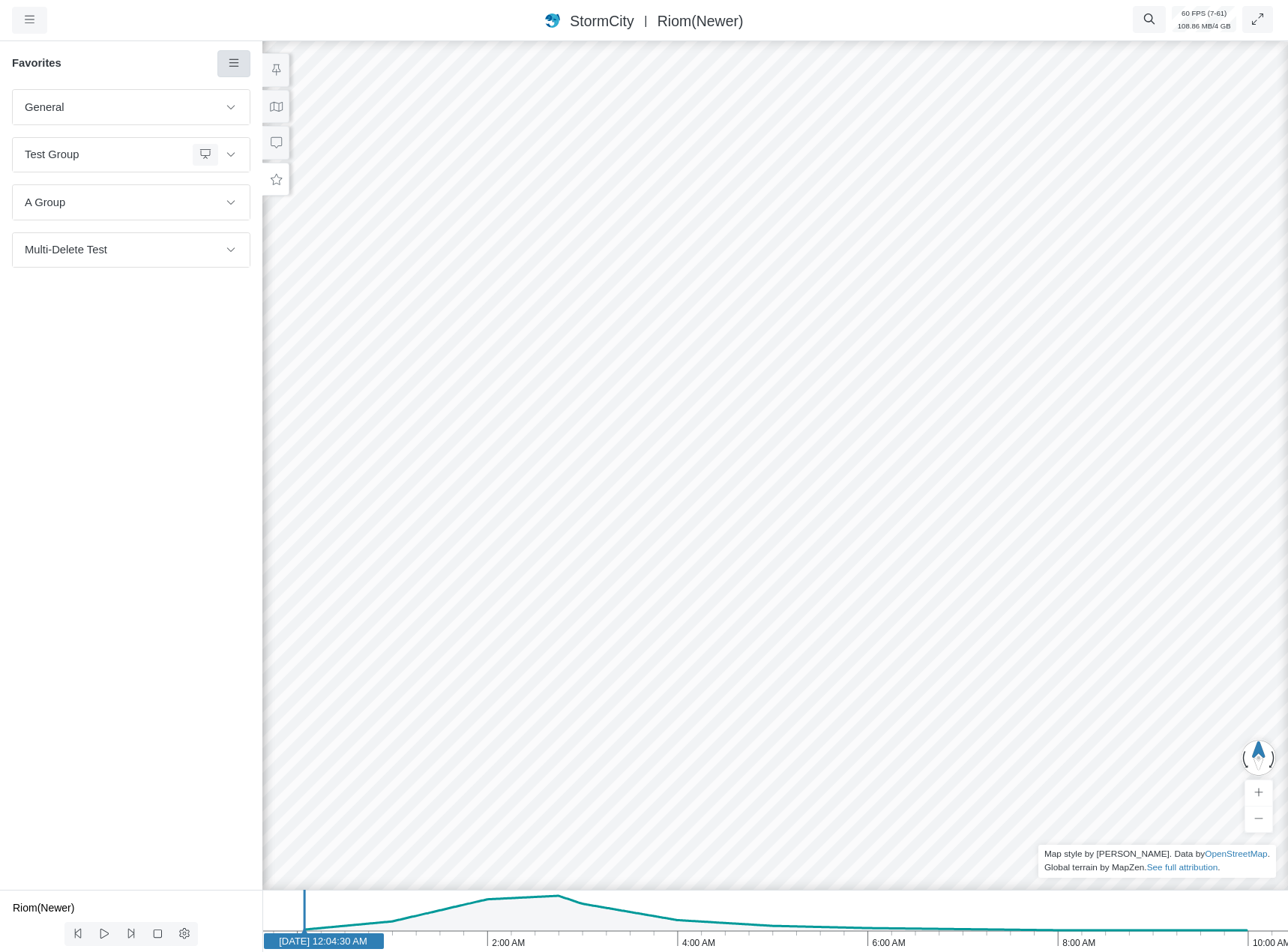
click at [245, 72] on link at bounding box center [233, 63] width 33 height 27
click at [255, 93] on span "Add Favorite" at bounding box center [281, 92] width 63 height 12
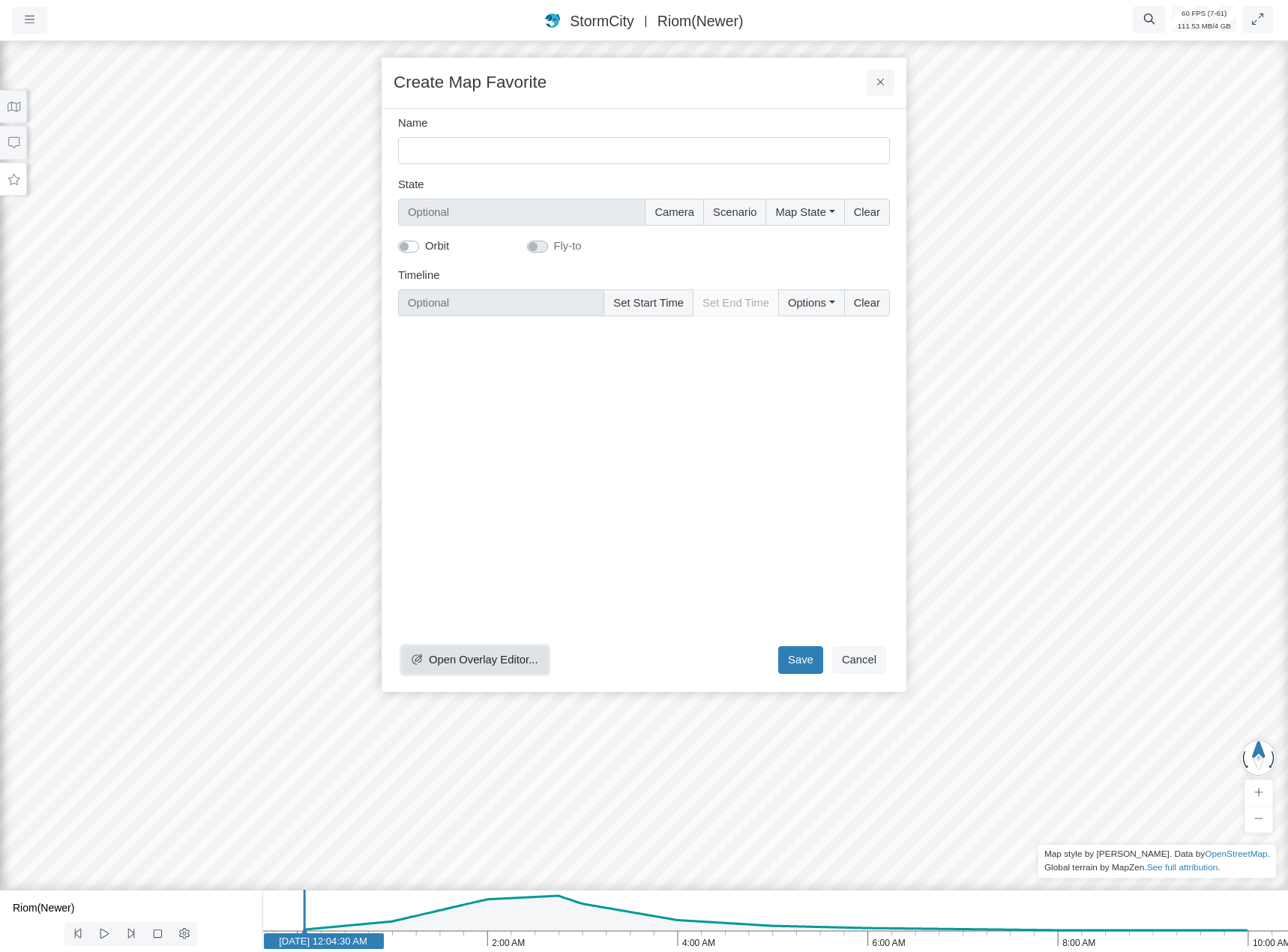
click at [480, 654] on span "Open Overlay Editor..." at bounding box center [483, 659] width 110 height 12
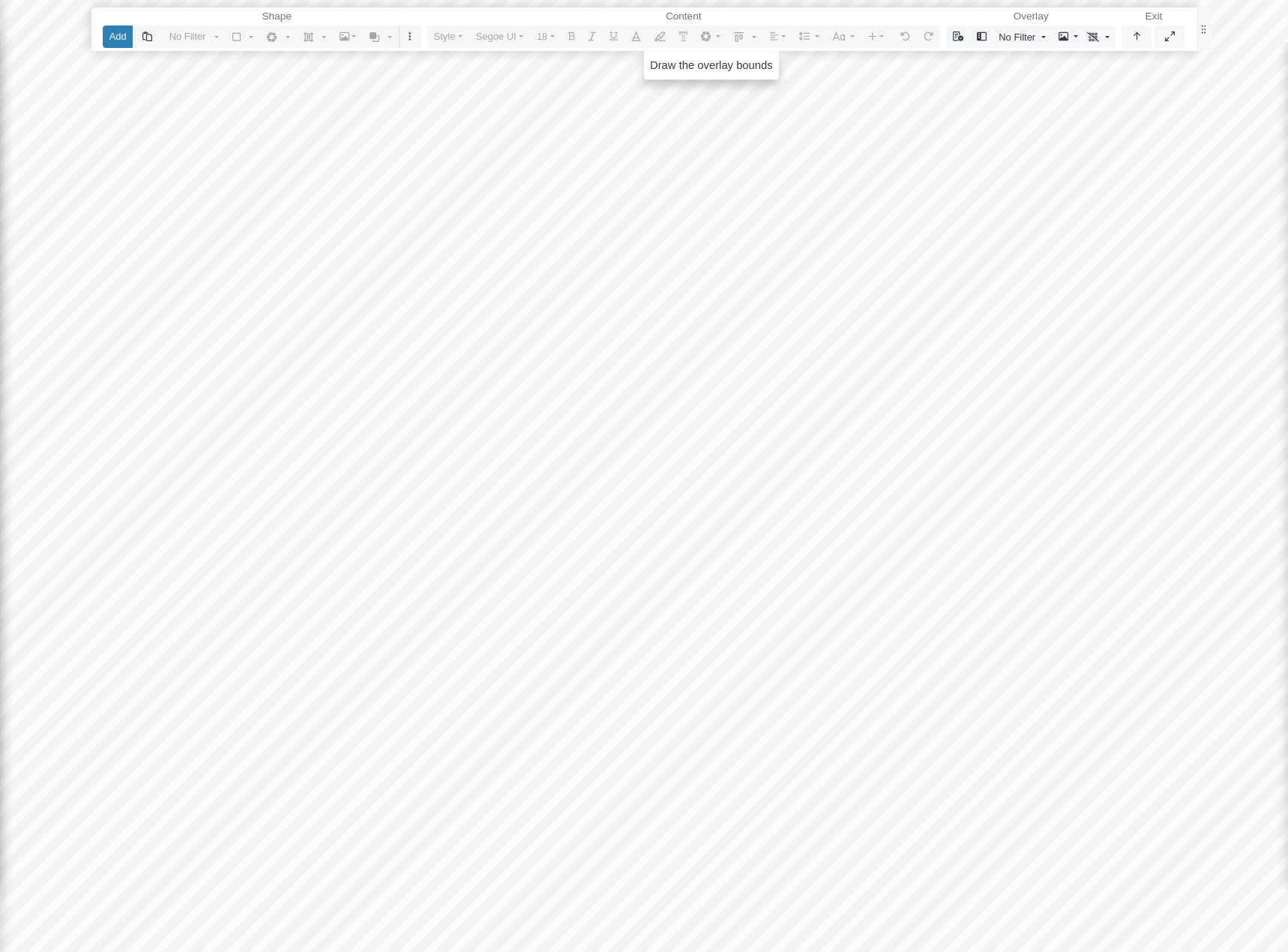
drag, startPoint x: 107, startPoint y: 34, endPoint x: 119, endPoint y: 61, distance: 29.5
click at [107, 34] on button "Add" at bounding box center [117, 36] width 30 height 22
drag, startPoint x: 252, startPoint y: 189, endPoint x: 764, endPoint y: 566, distance: 635.8
click at [764, 566] on div at bounding box center [643, 476] width 1289 height 952
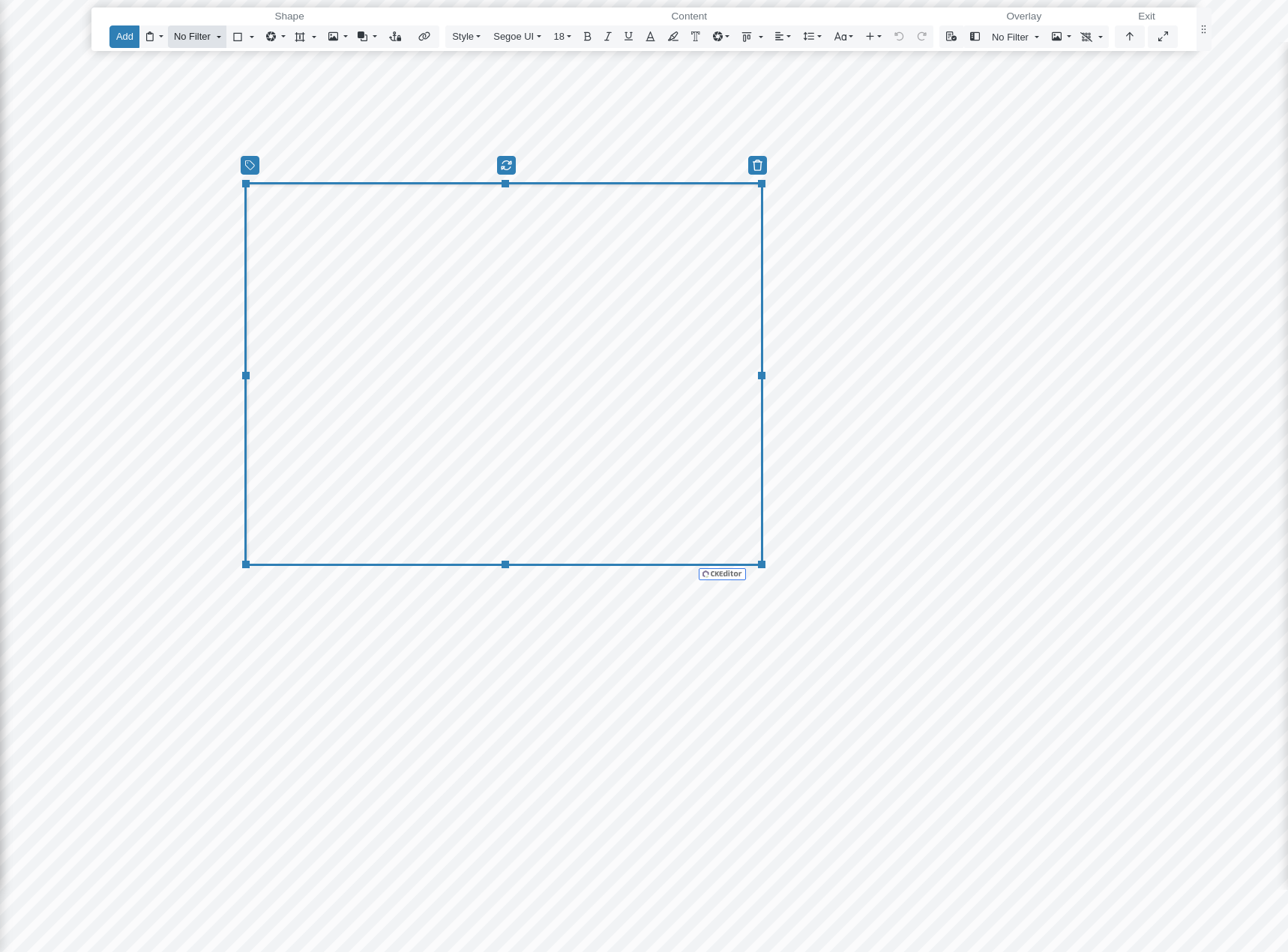
click at [197, 41] on span "No Filter" at bounding box center [192, 37] width 37 height 15
click at [208, 248] on span "Color" at bounding box center [198, 246] width 26 height 16
type input "#ffffffff"
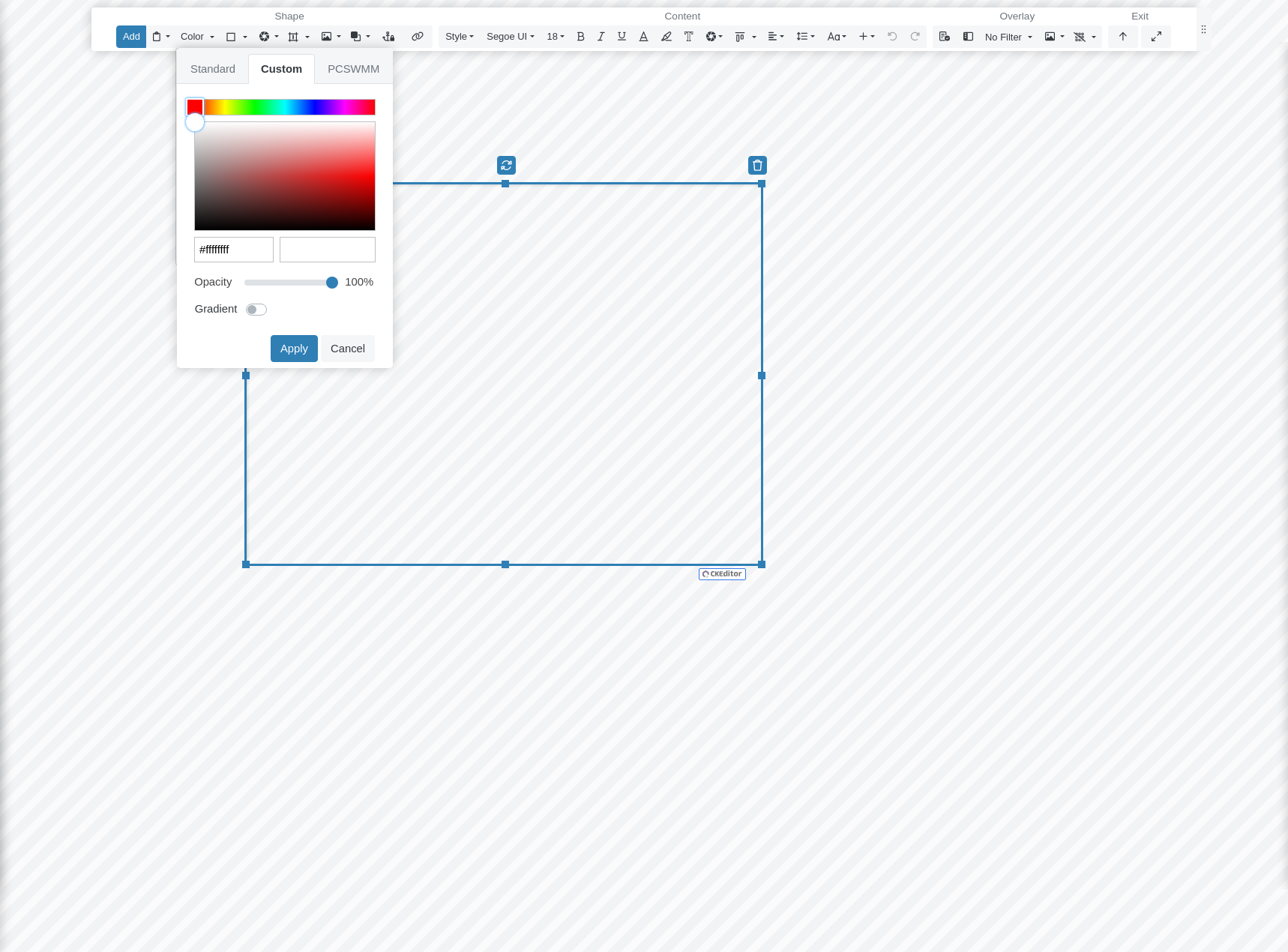
click at [273, 302] on label at bounding box center [273, 302] width 0 height 0
click at [257, 311] on input "Gradient" at bounding box center [251, 309] width 12 height 15
checkbox input "true"
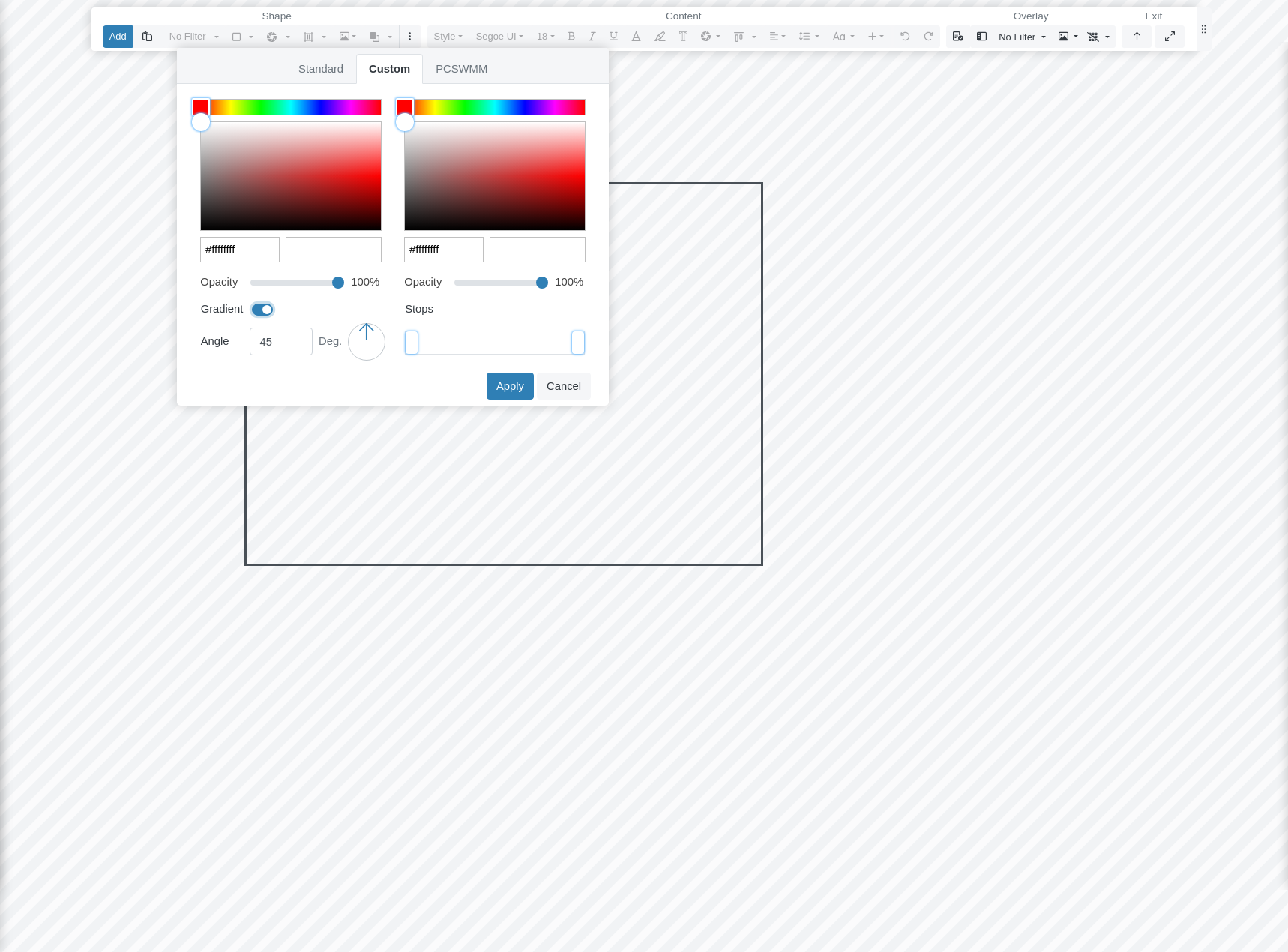
type input "90"
drag, startPoint x: 375, startPoint y: 335, endPoint x: 407, endPoint y: 340, distance: 32.4
click at [407, 340] on div "Opacity 100% Gradient Angle 90 Deg. Opacity 0" at bounding box center [393, 324] width 455 height 97
type input "0"
drag, startPoint x: 411, startPoint y: 349, endPoint x: 320, endPoint y: 314, distance: 97.5
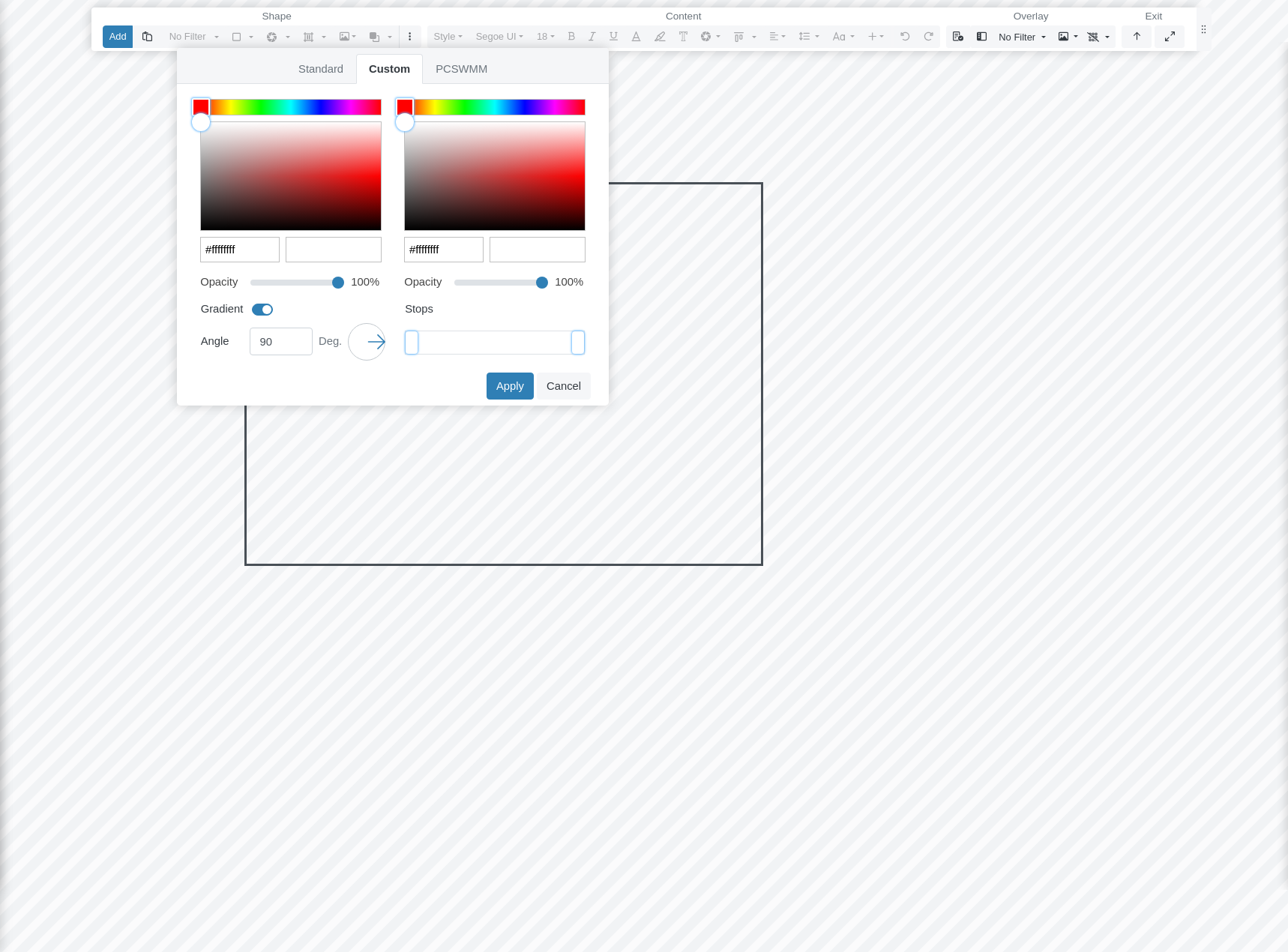
click at [406, 340] on input "range" at bounding box center [494, 342] width 178 height 6
type input "#da5454ff"
click at [316, 167] on div at bounding box center [290, 176] width 180 height 108
click at [500, 109] on div at bounding box center [494, 107] width 180 height 15
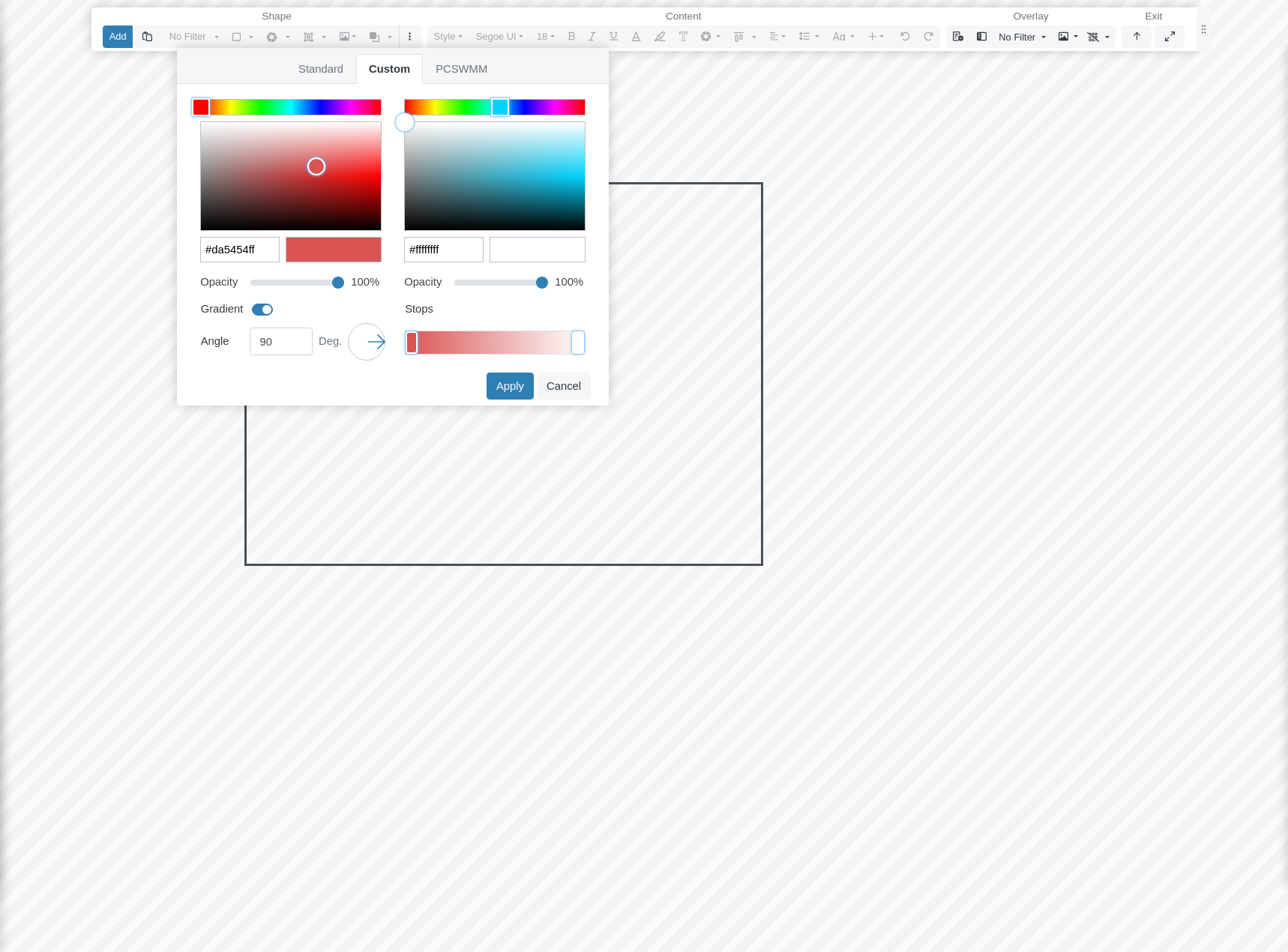
type input "#73e0f6ff"
click at [563, 154] on div at bounding box center [494, 176] width 180 height 108
type input "135"
drag, startPoint x: 376, startPoint y: 343, endPoint x: 377, endPoint y: 352, distance: 9.1
click at [377, 352] on icon at bounding box center [373, 349] width 24 height 24
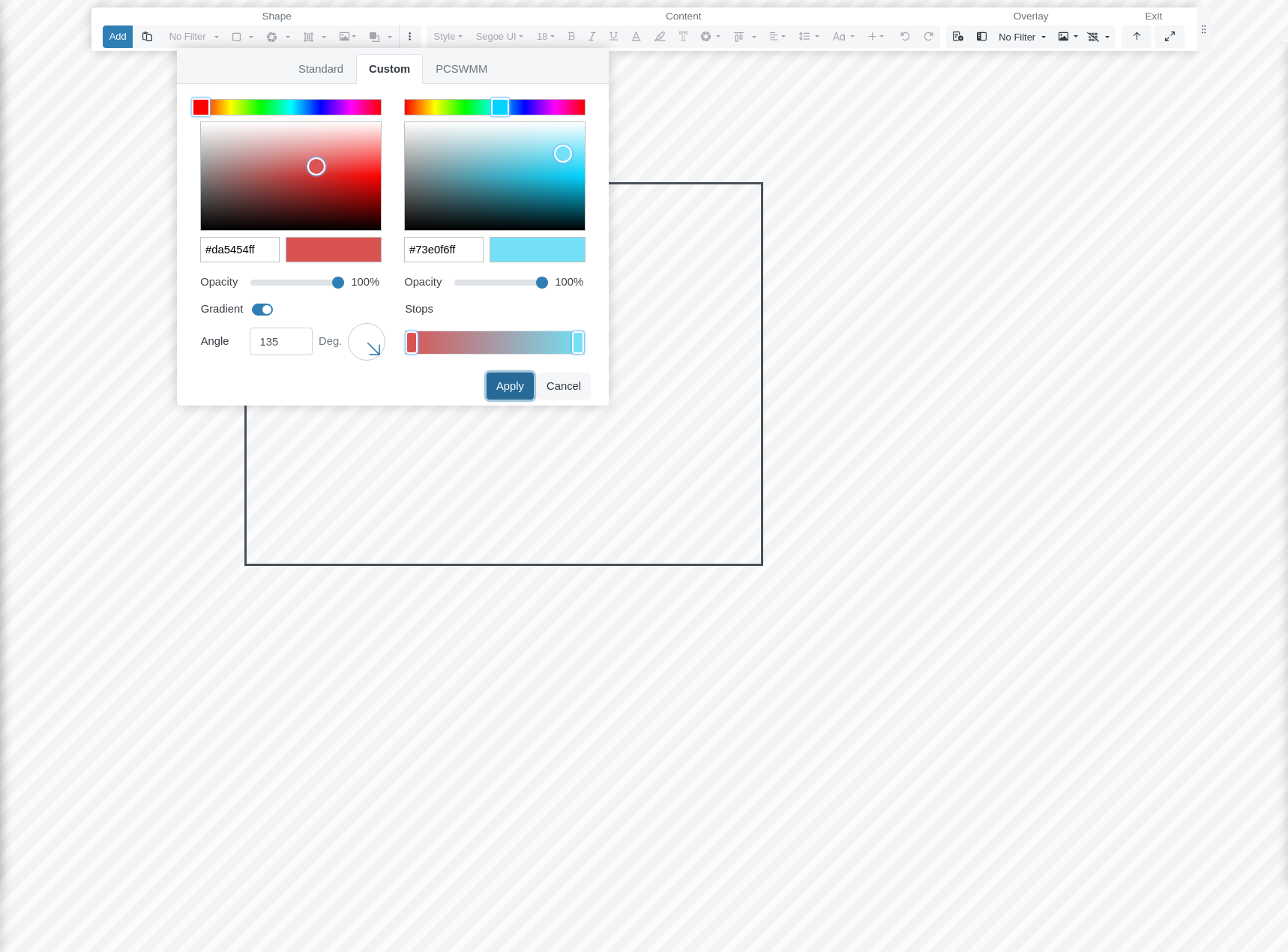
click at [503, 385] on button "Apply" at bounding box center [510, 385] width 47 height 27
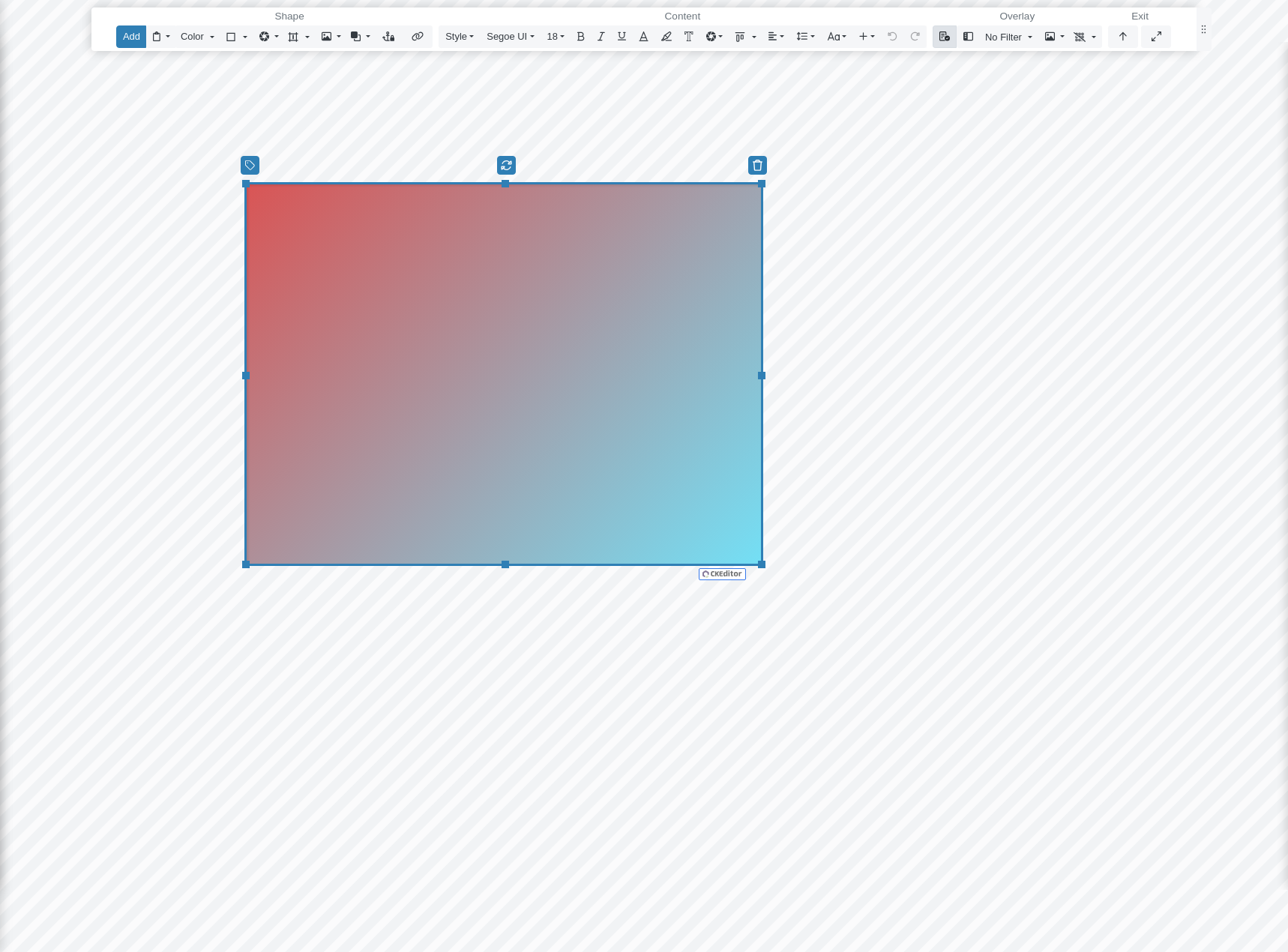
click at [946, 41] on icon "button" at bounding box center [945, 37] width 11 height 10
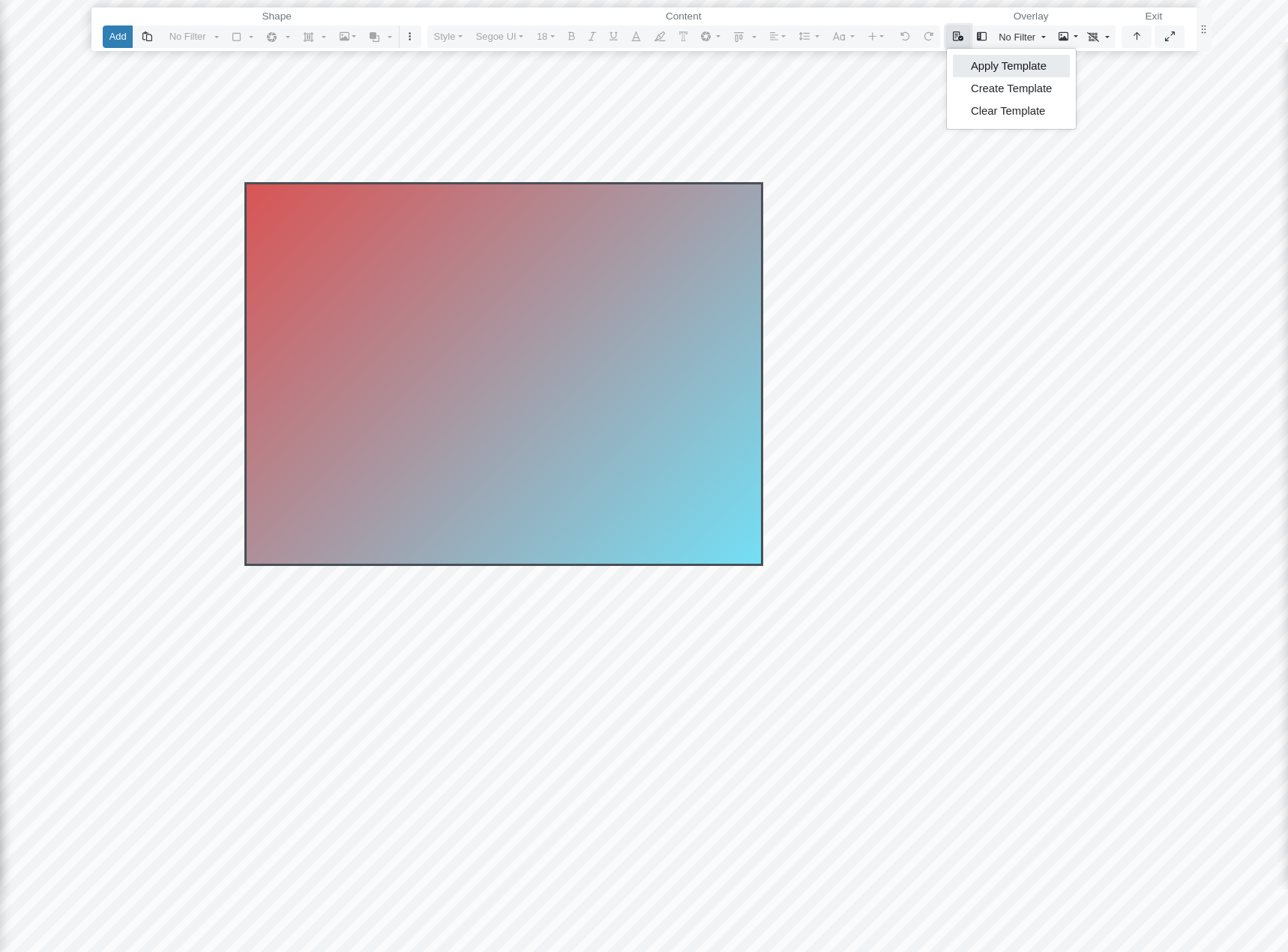
click at [983, 64] on link "Apply Template" at bounding box center [1012, 66] width 117 height 23
